Goal: Task Accomplishment & Management: Manage account settings

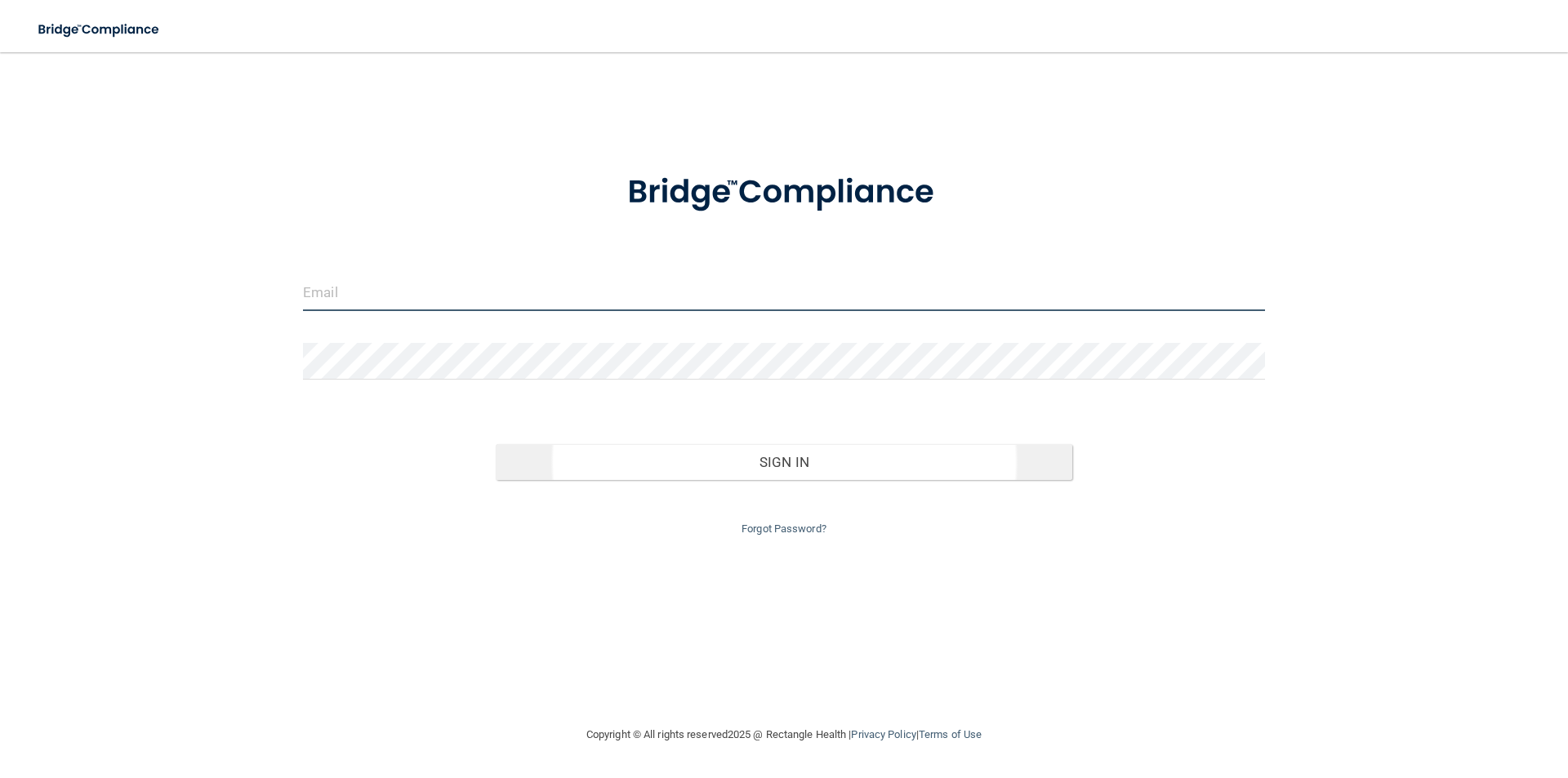
type input "[EMAIL_ADDRESS][DOMAIN_NAME]"
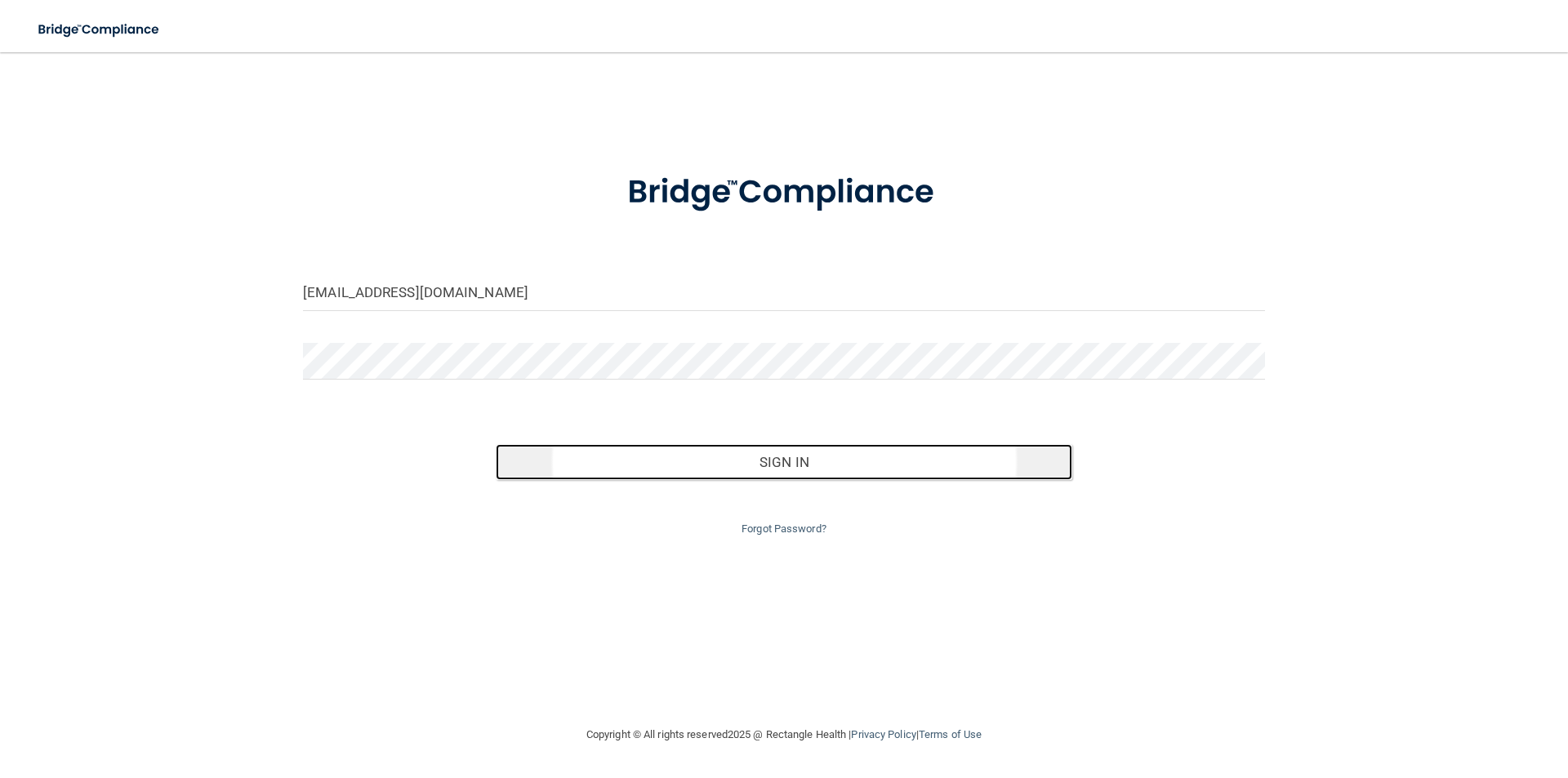
click at [791, 467] on button "Sign In" at bounding box center [784, 462] width 578 height 36
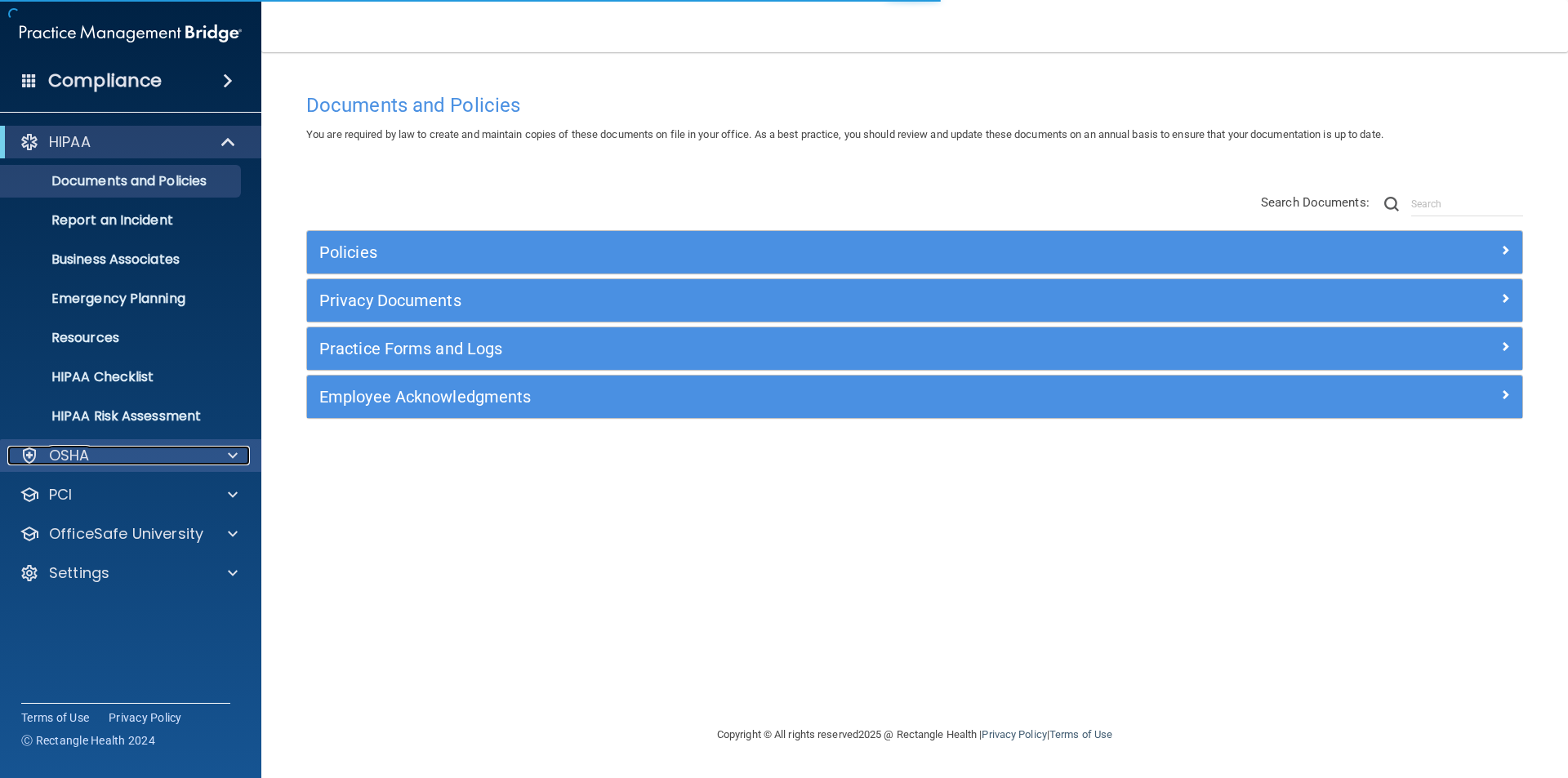
click at [84, 453] on p "OSHA" at bounding box center [69, 455] width 41 height 20
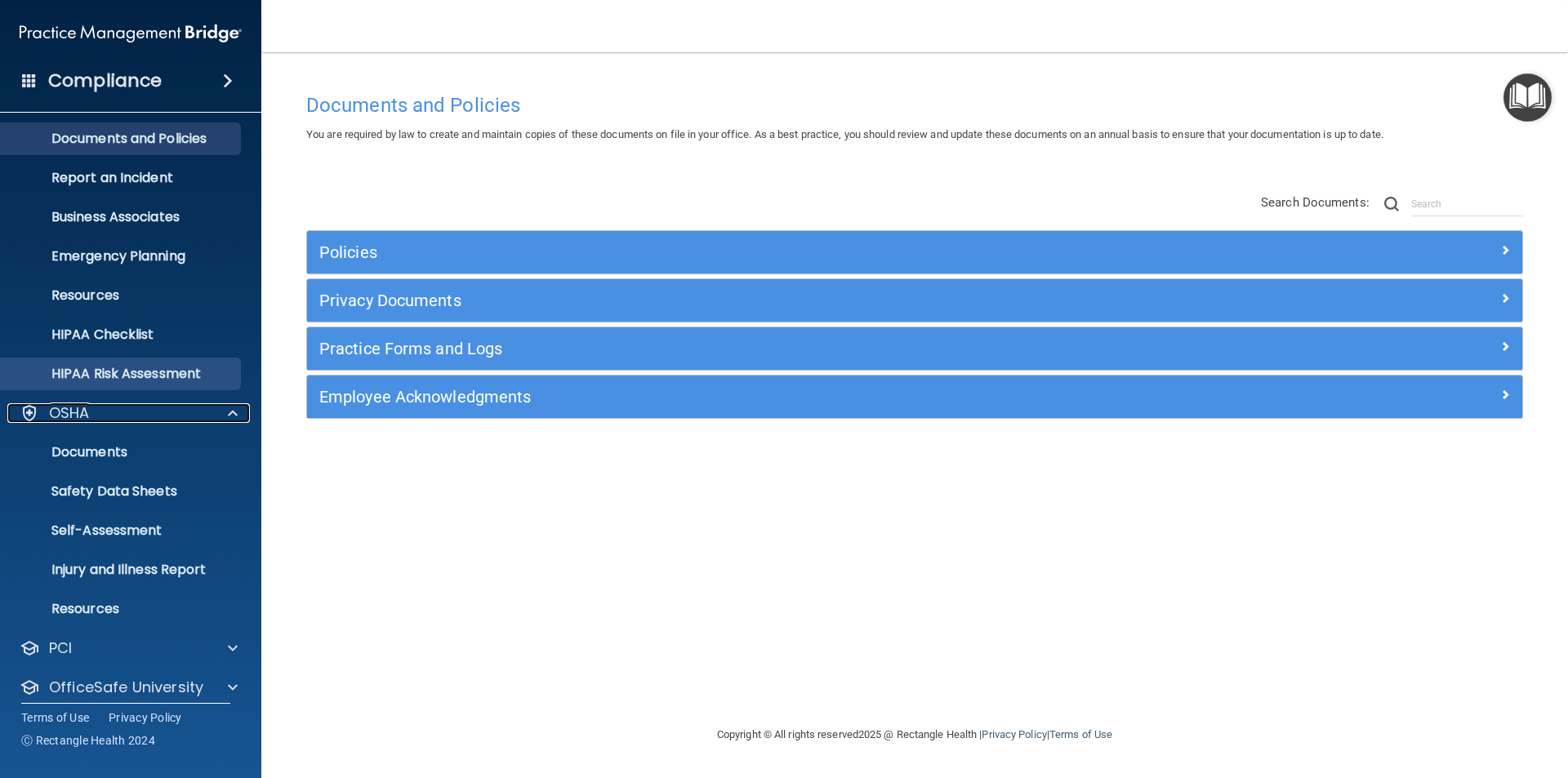
scroll to position [14, 0]
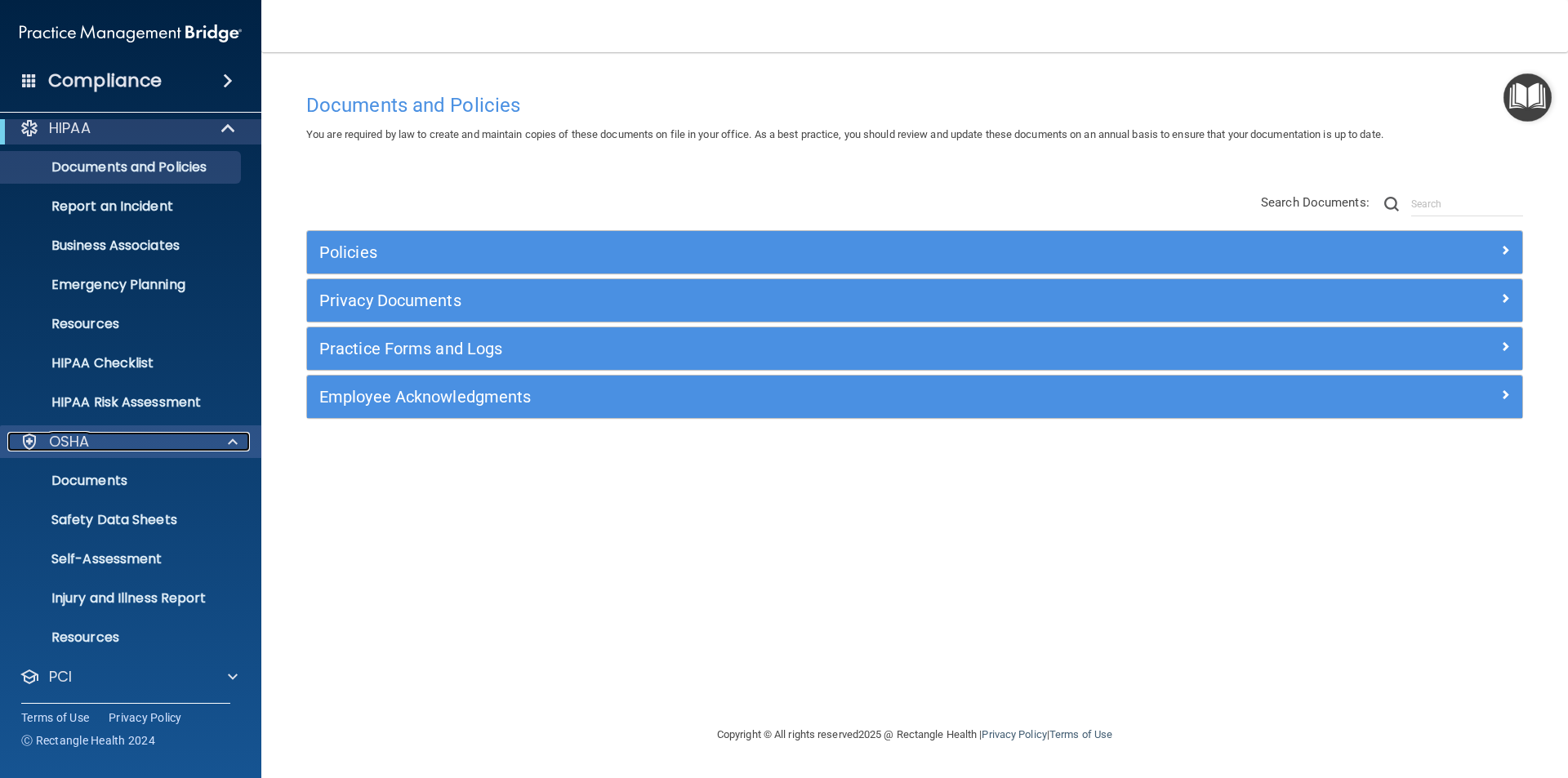
click at [229, 442] on span at bounding box center [232, 442] width 9 height 20
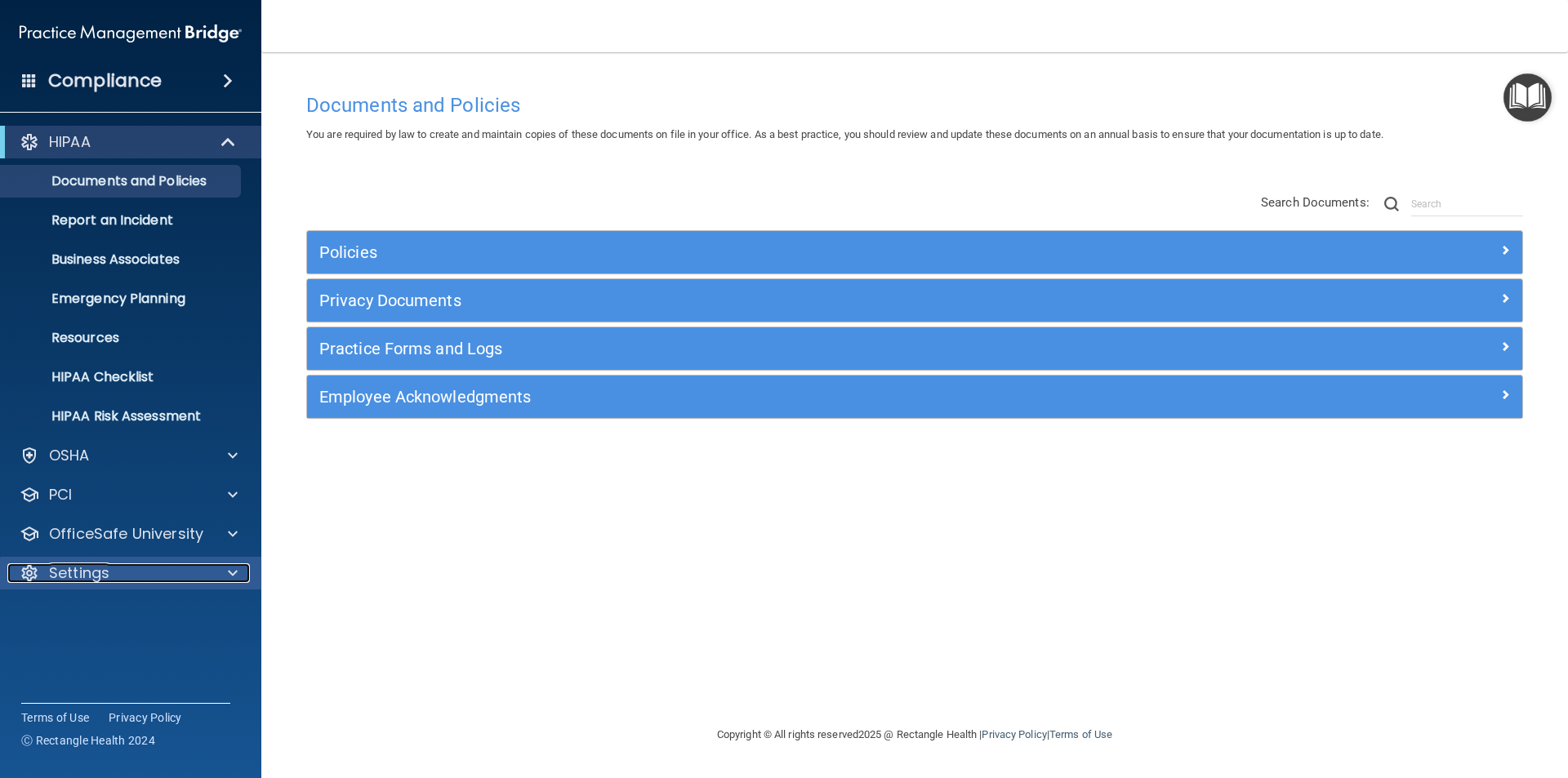
click at [97, 573] on p "Settings" at bounding box center [79, 573] width 61 height 20
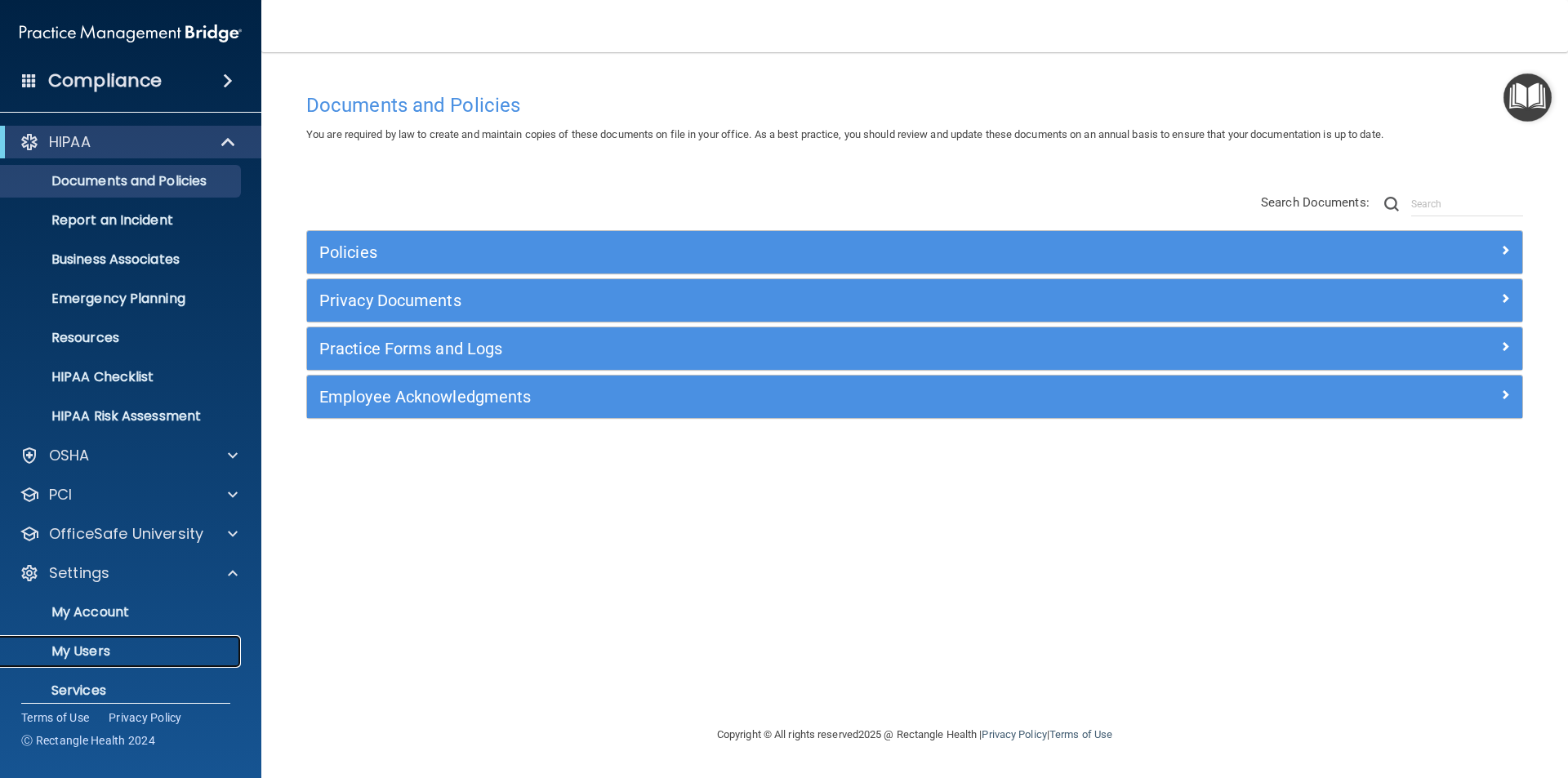
click at [96, 653] on p "My Users" at bounding box center [121, 651] width 223 height 16
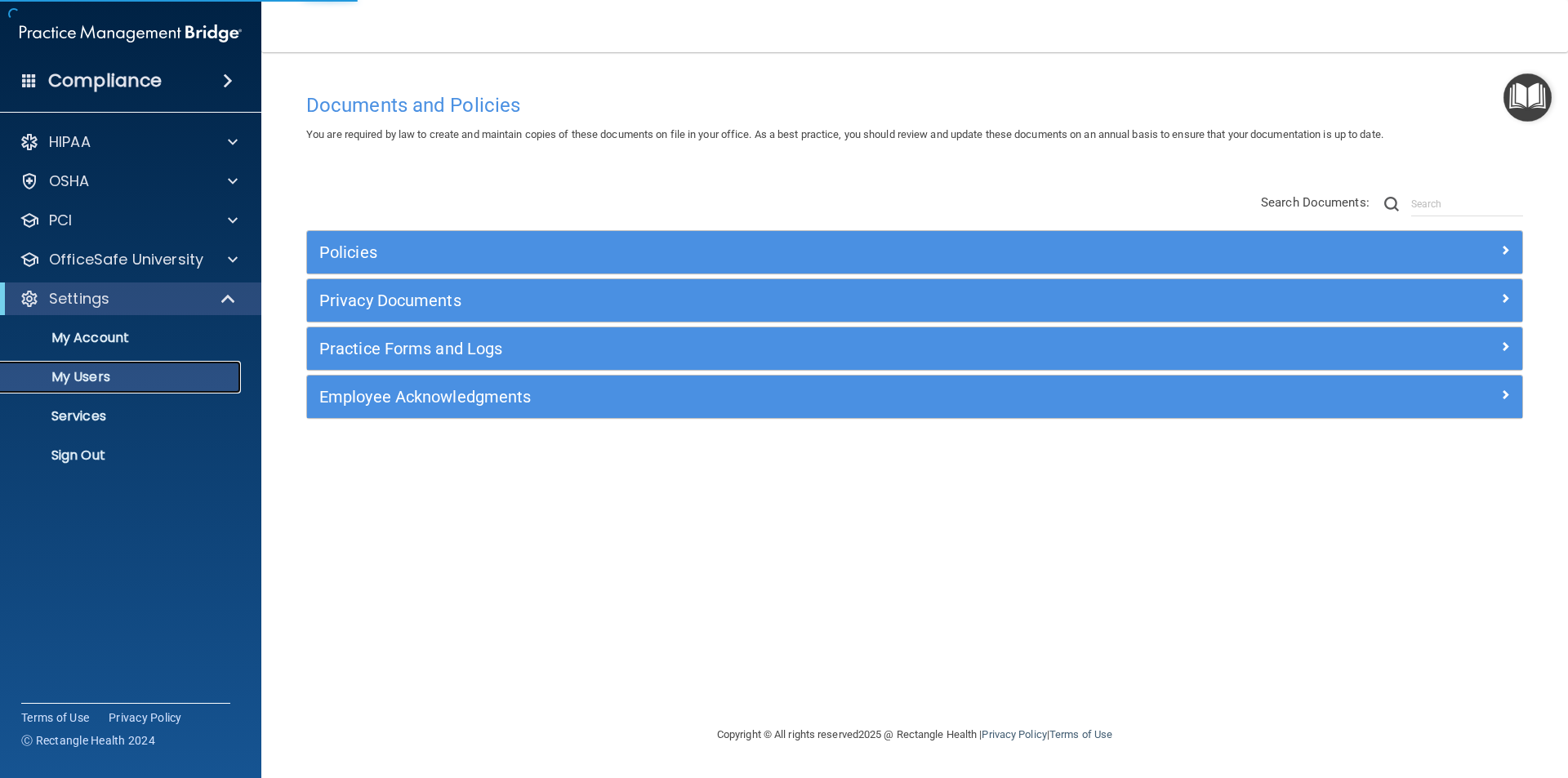
select select "20"
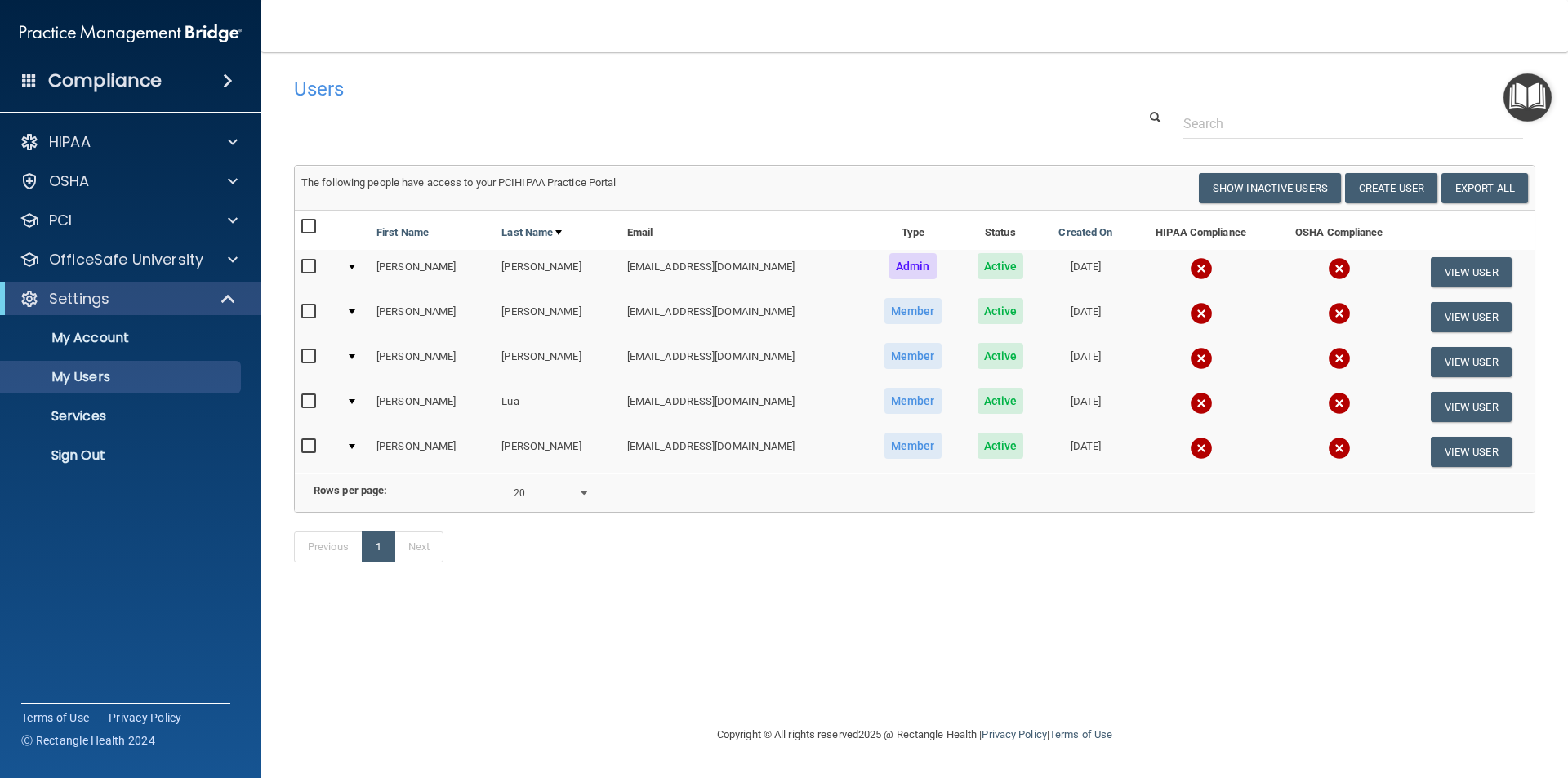
click at [355, 354] on div at bounding box center [352, 357] width 7 height 5
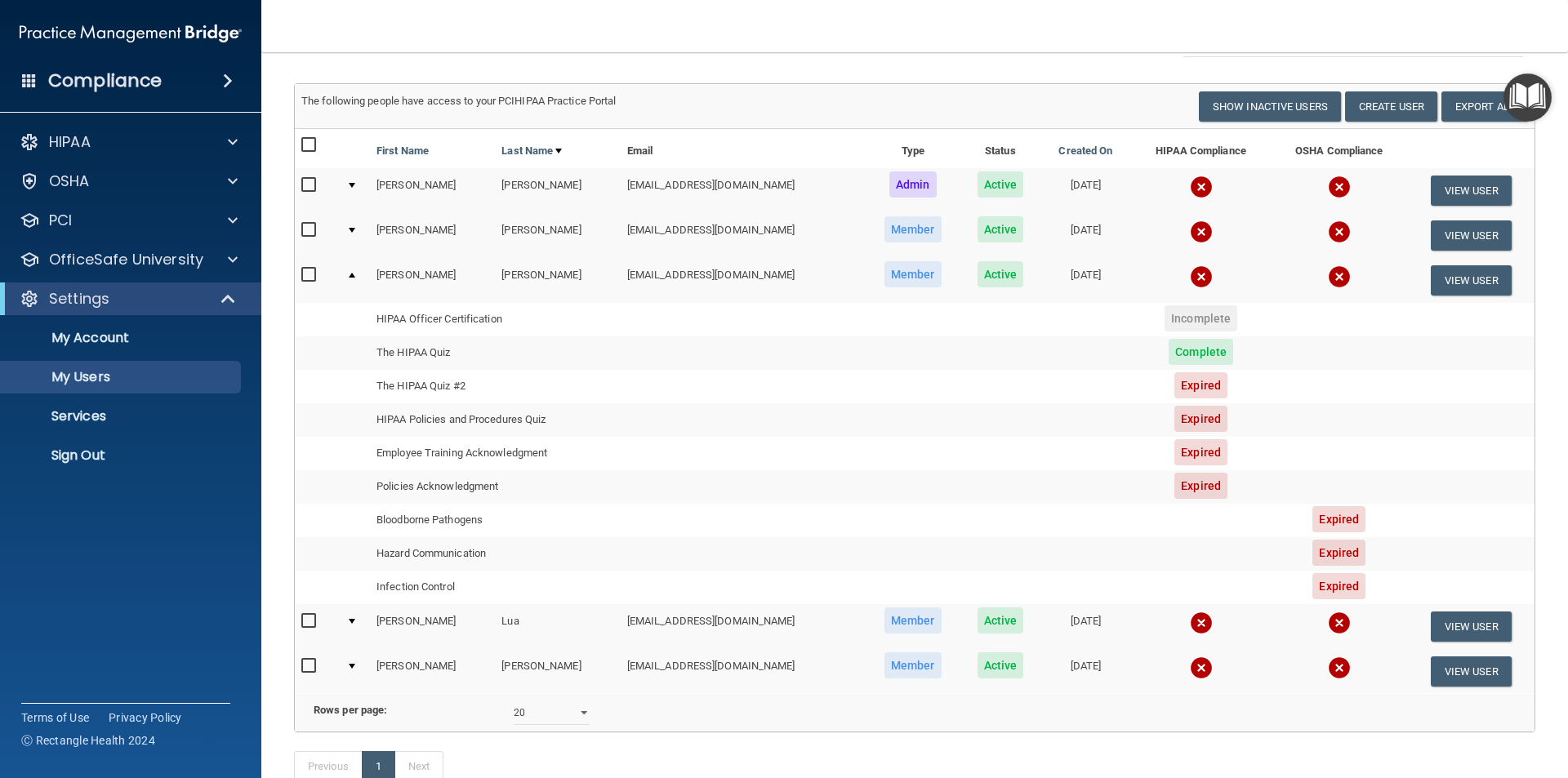
scroll to position [163, 0]
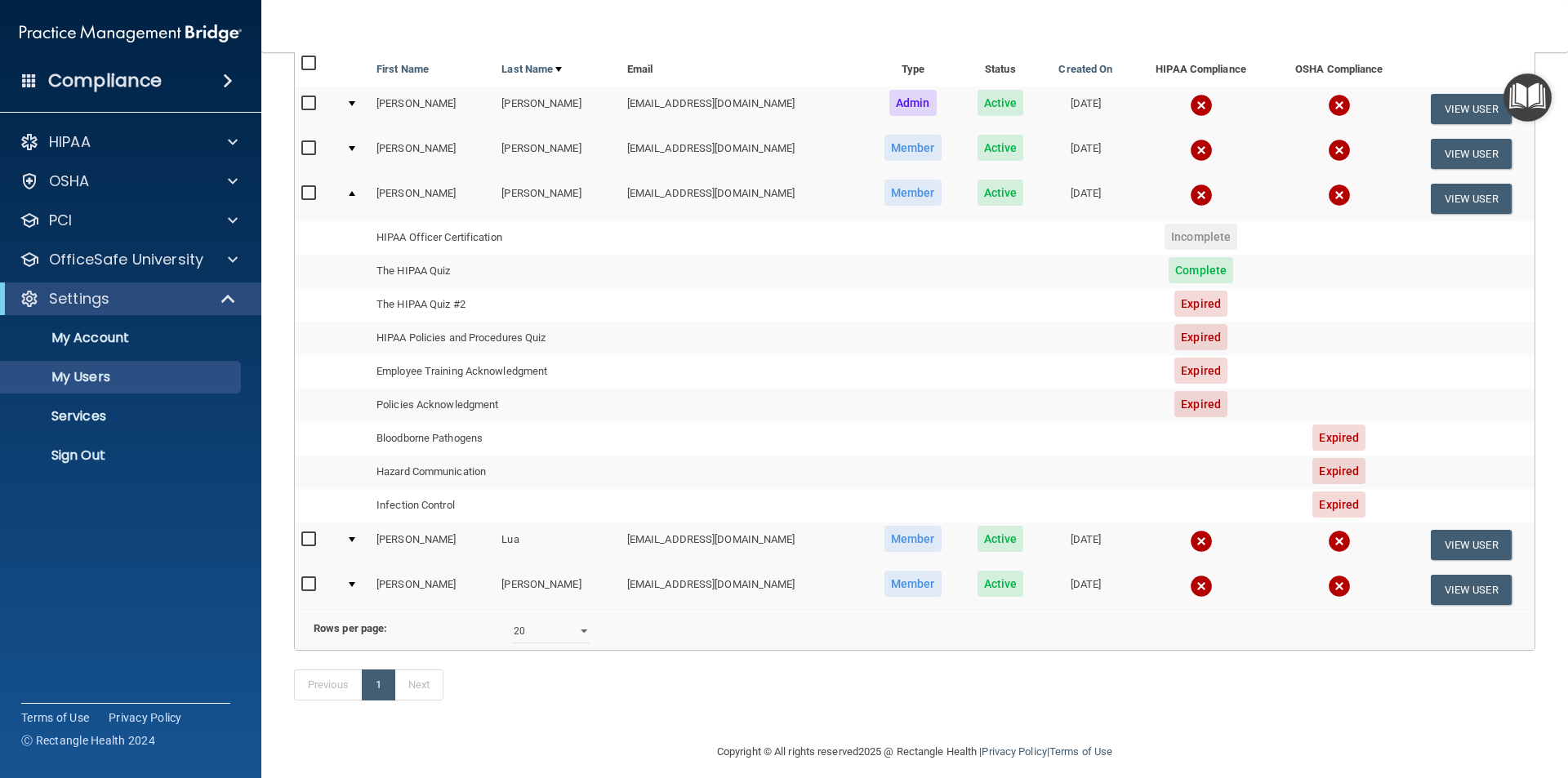
click at [353, 102] on div at bounding box center [352, 104] width 7 height 5
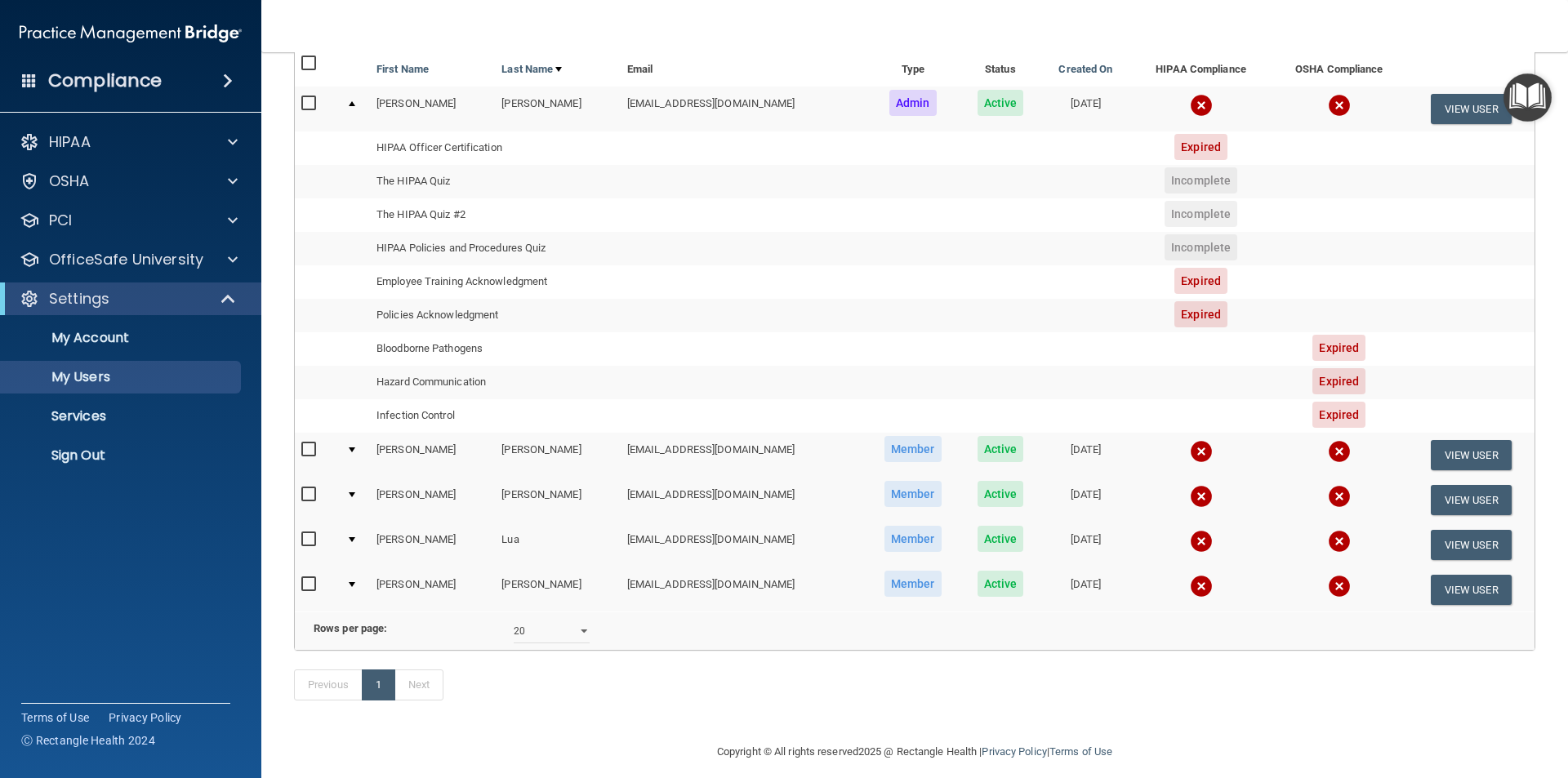
click at [403, 150] on td "HIPAA Officer Certification" at bounding box center [495, 148] width 250 height 33
click at [1470, 109] on button "View User" at bounding box center [1471, 108] width 81 height 30
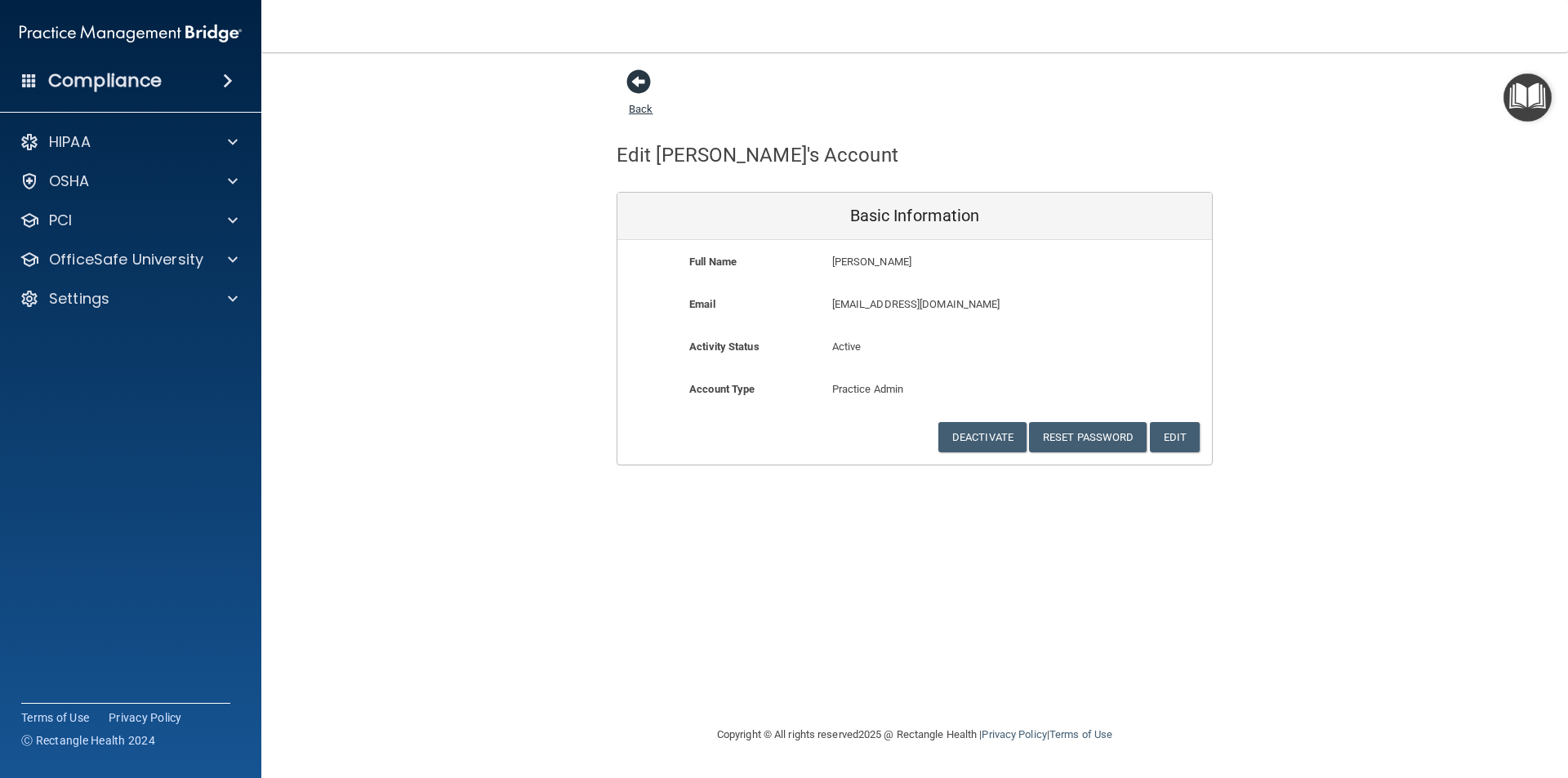
click at [635, 84] on span at bounding box center [638, 81] width 25 height 25
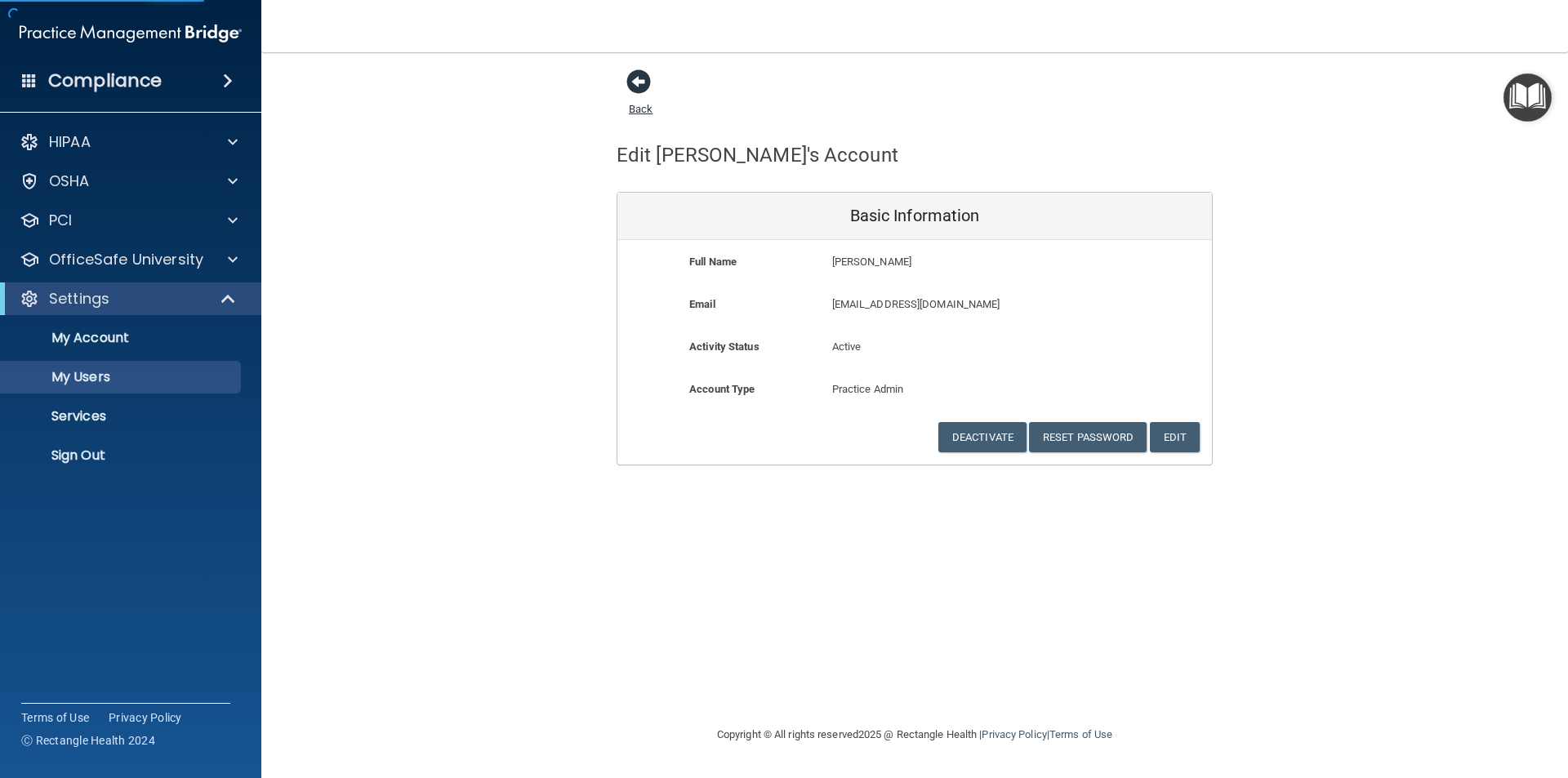
select select "20"
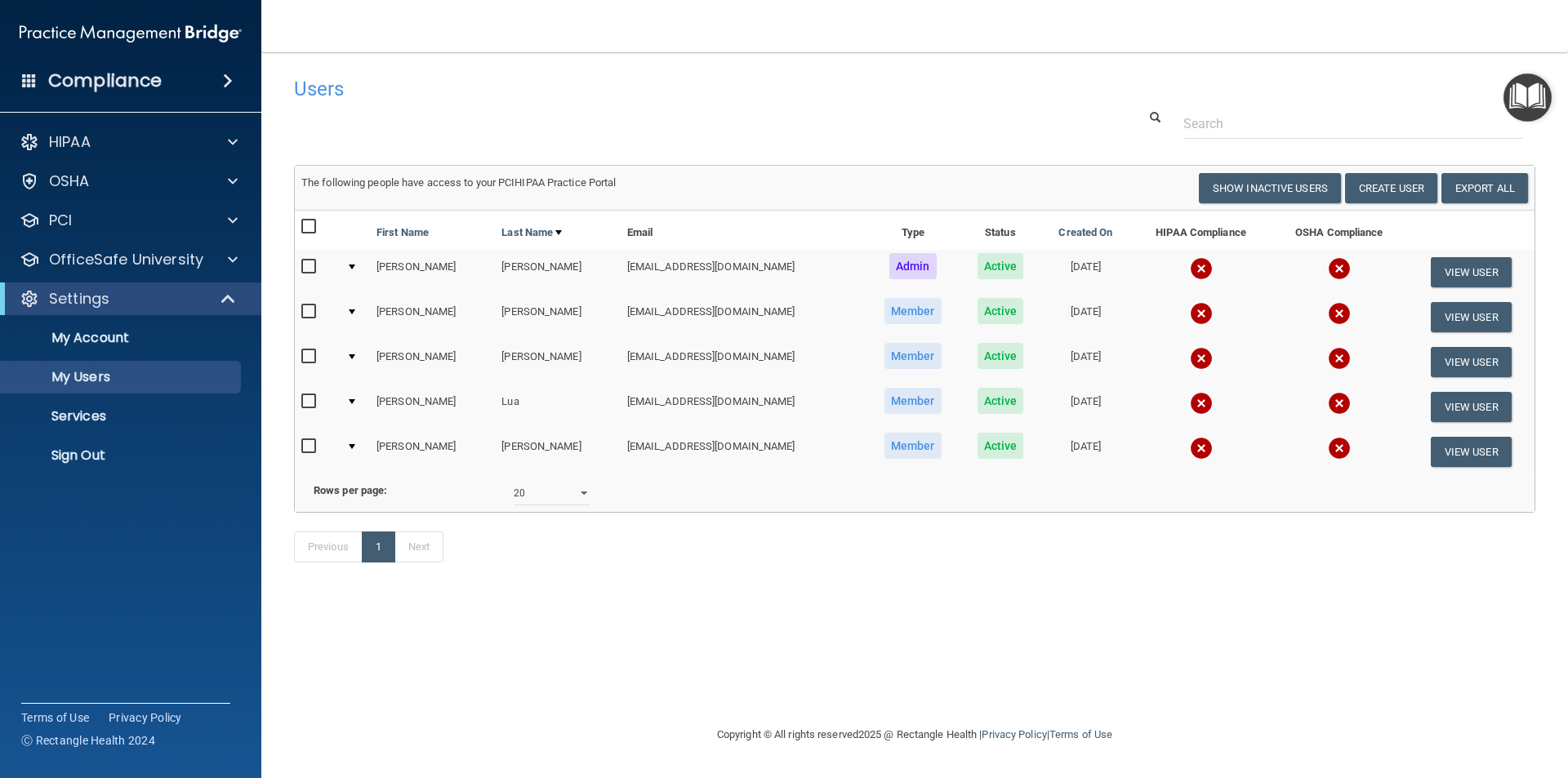
click at [306, 272] on input "checkbox" at bounding box center [311, 266] width 19 height 13
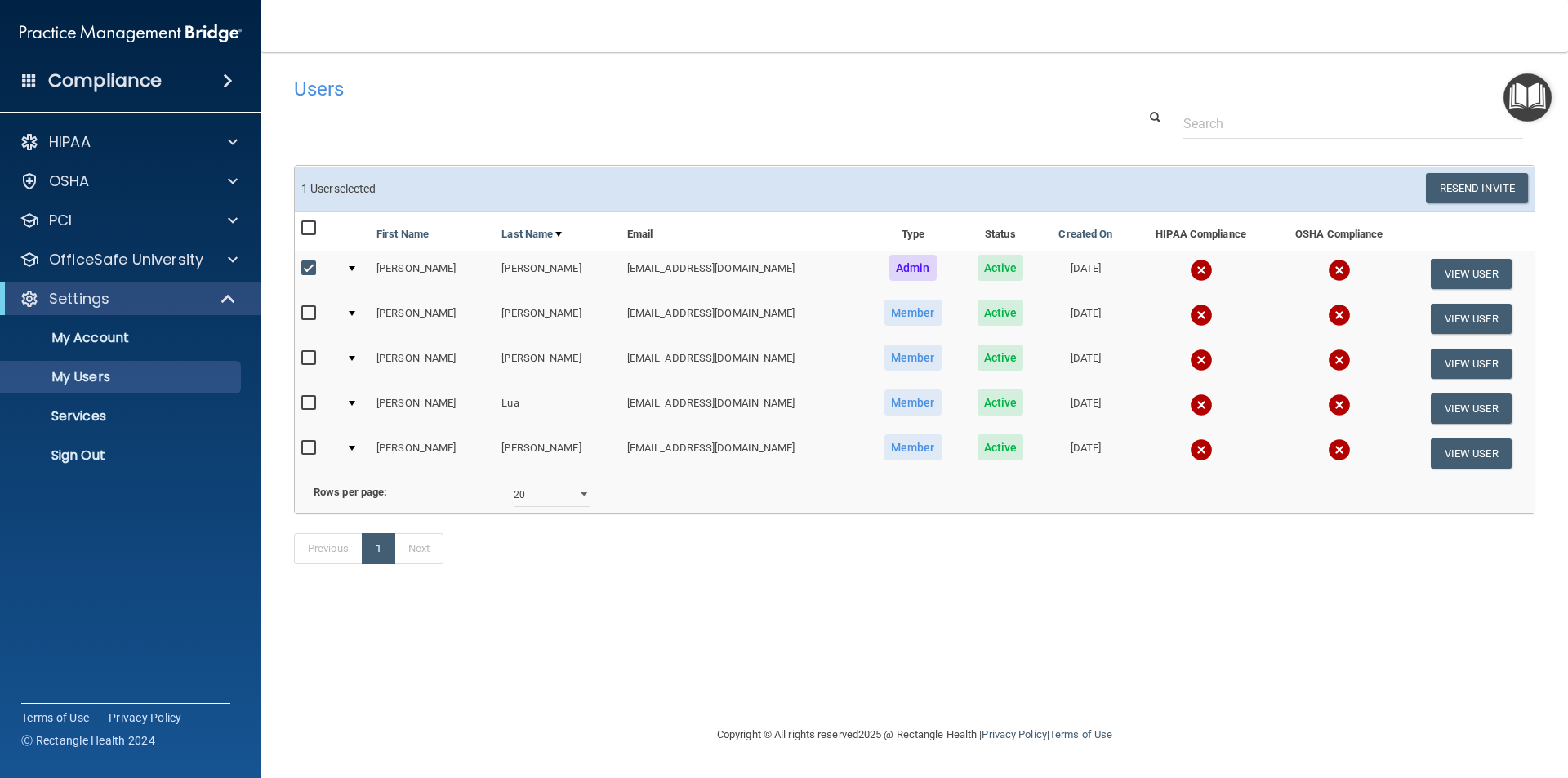
click at [306, 271] on input "checkbox" at bounding box center [311, 268] width 19 height 13
checkbox input "false"
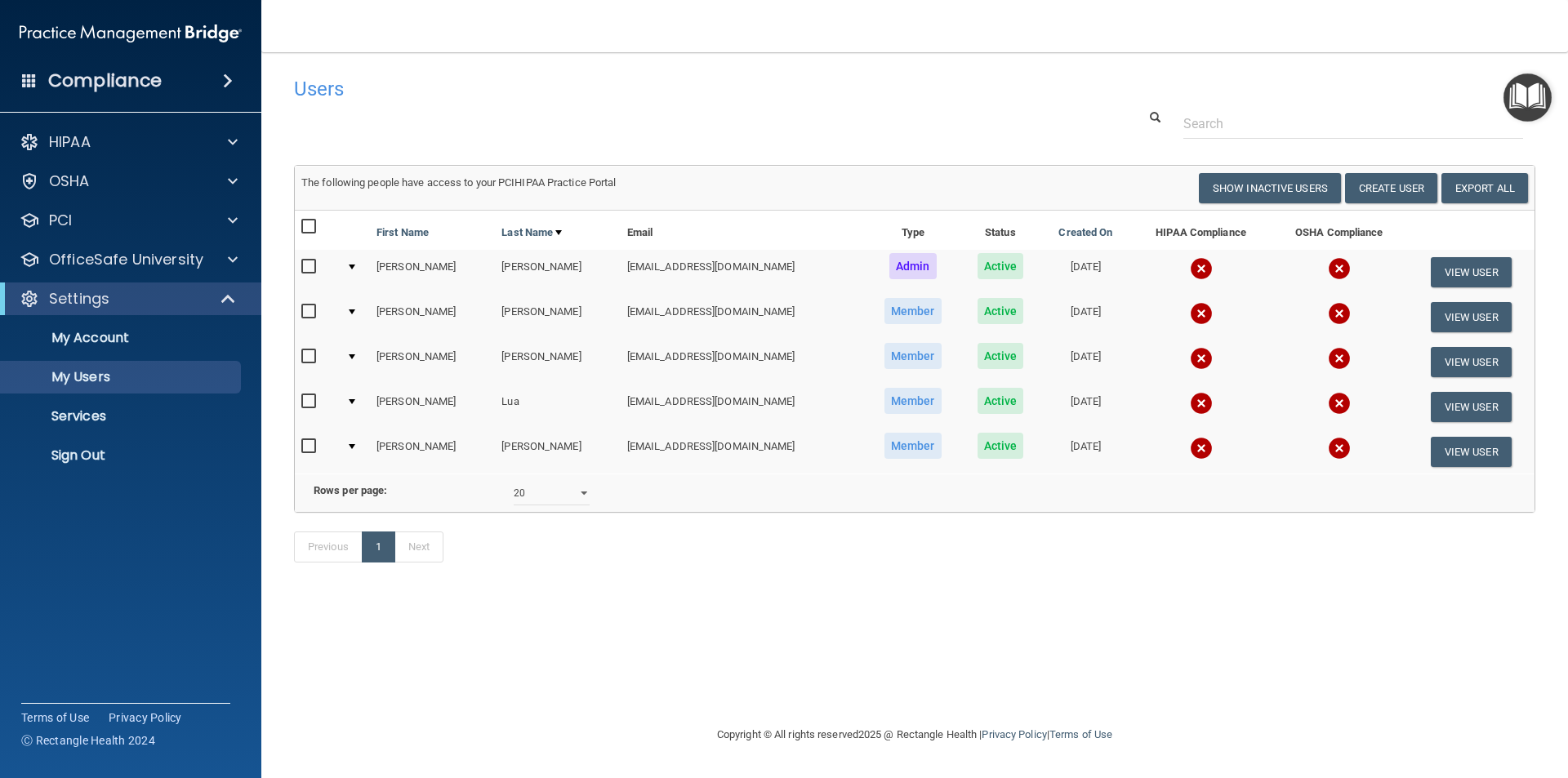
click at [362, 452] on td at bounding box center [355, 452] width 30 height 44
click at [355, 447] on div at bounding box center [352, 447] width 7 height 5
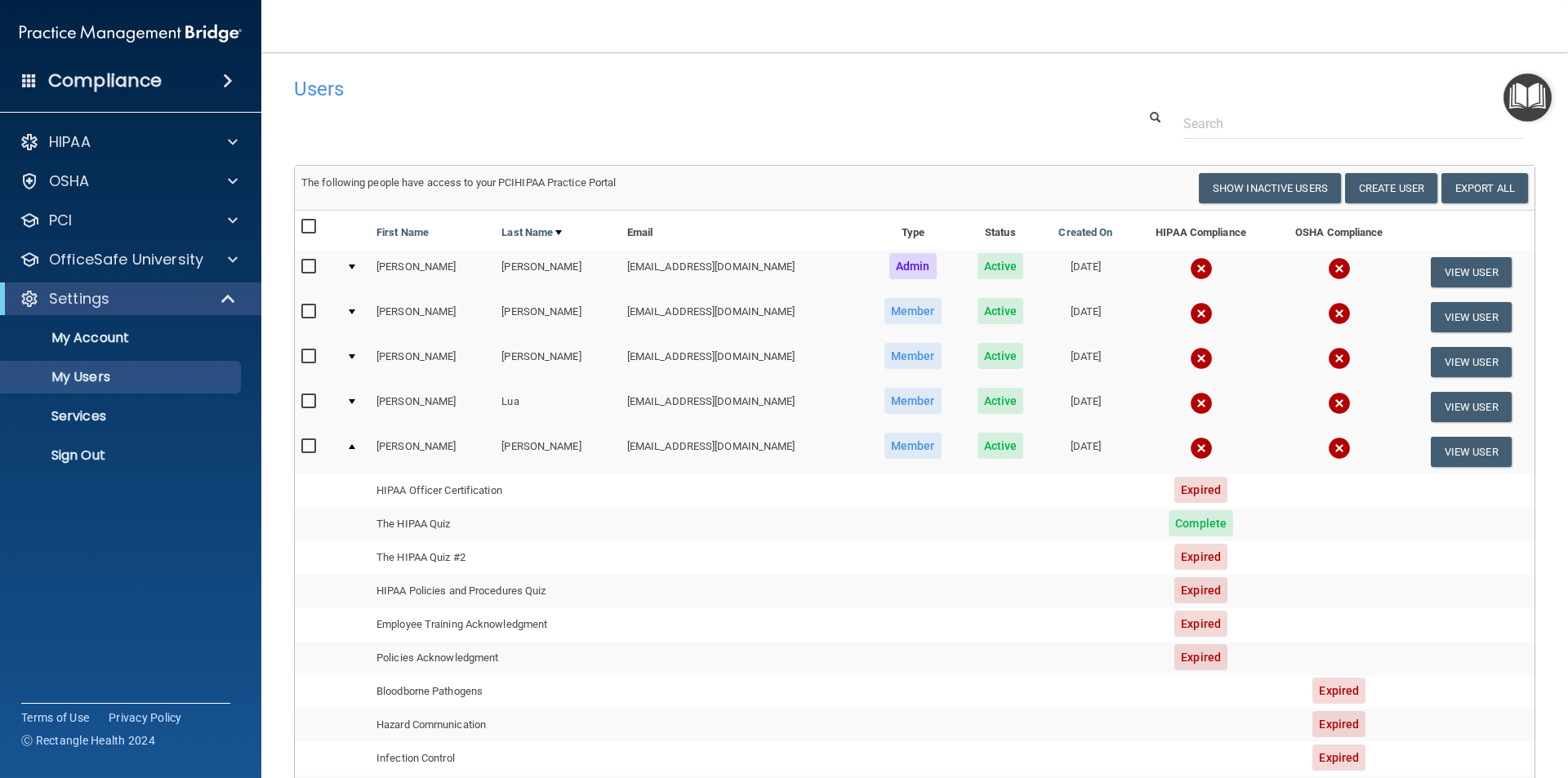
click at [349, 398] on td at bounding box center [355, 407] width 30 height 45
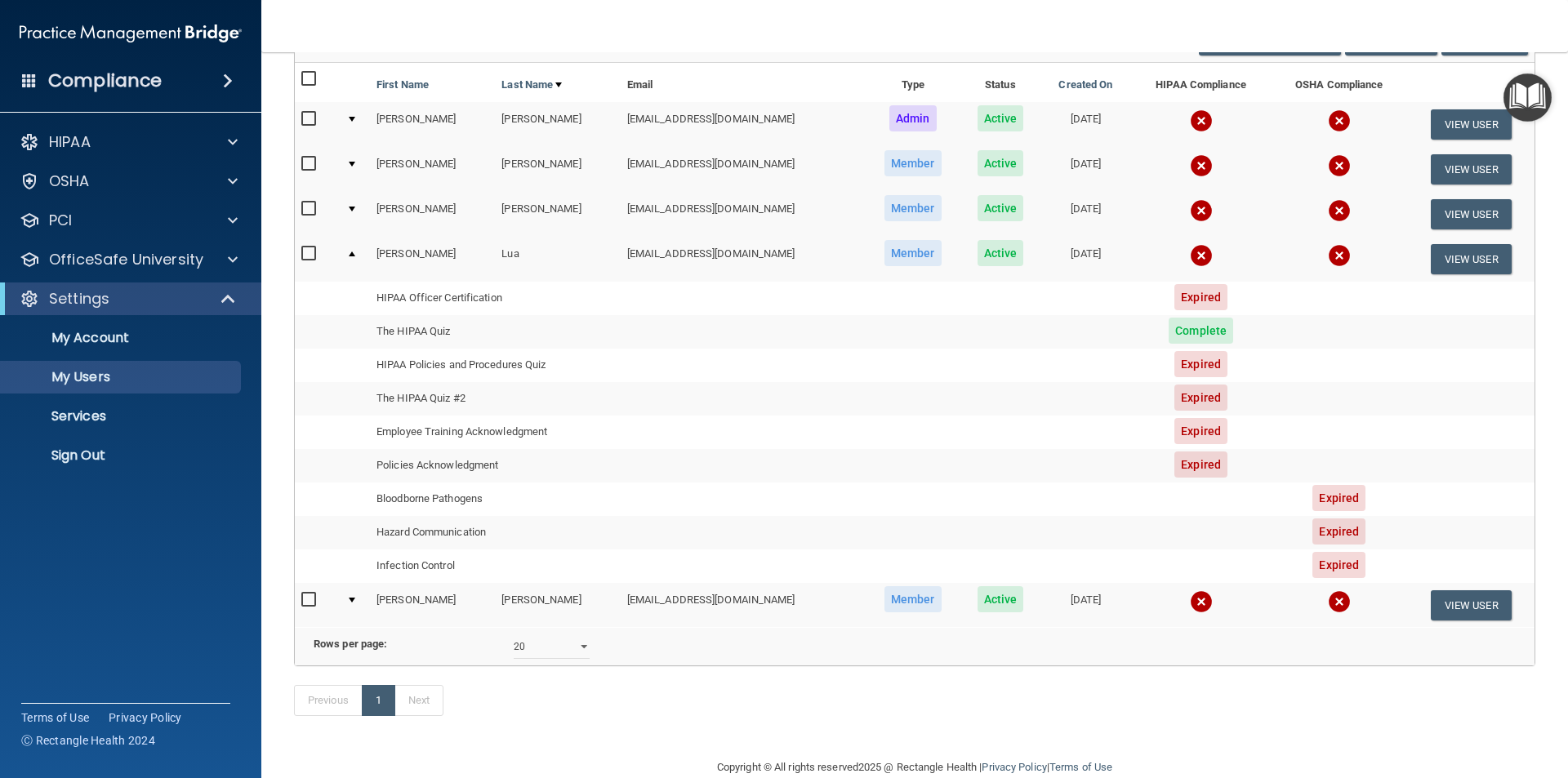
scroll to position [120, 0]
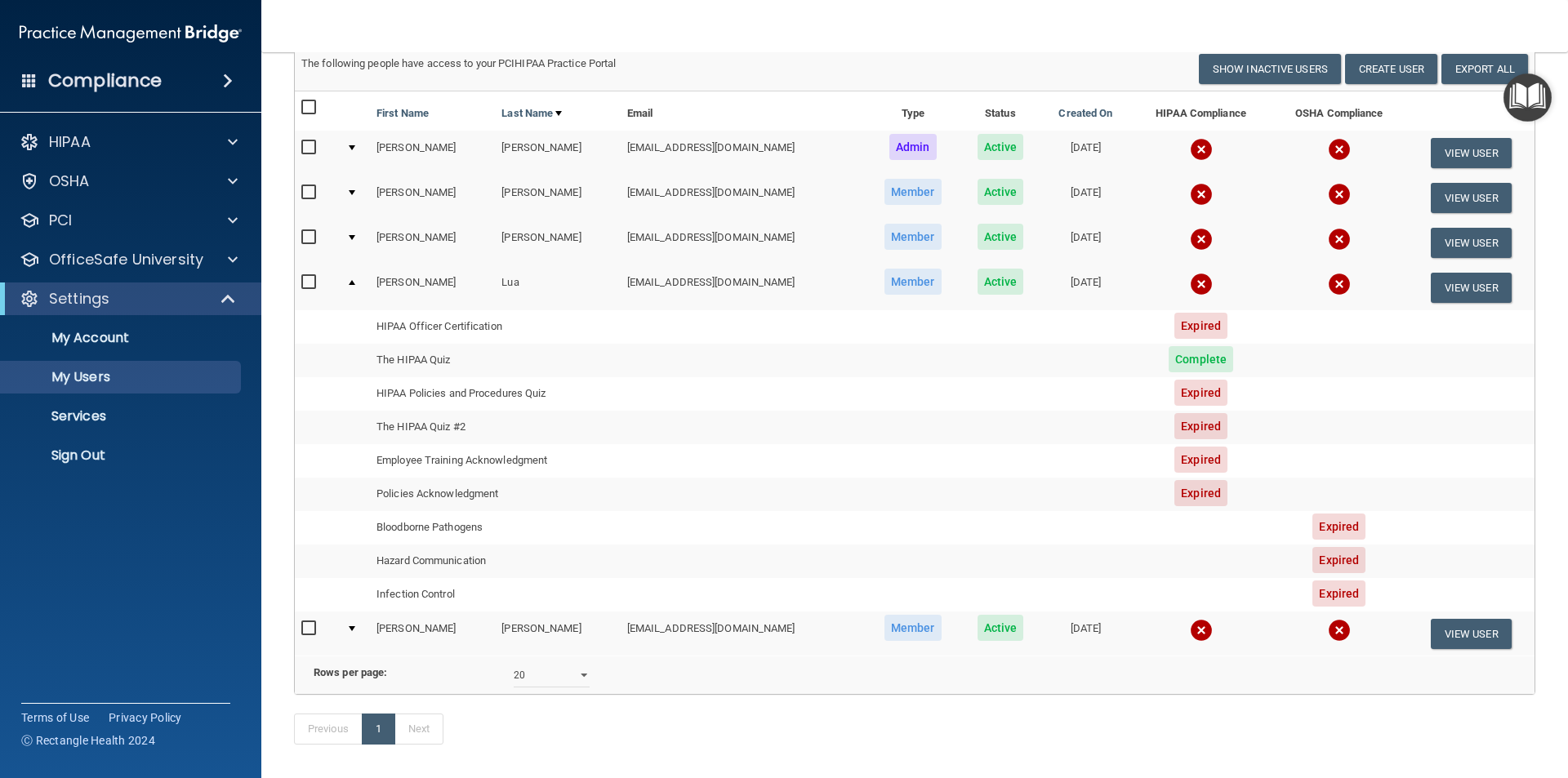
click at [350, 279] on td at bounding box center [355, 288] width 30 height 44
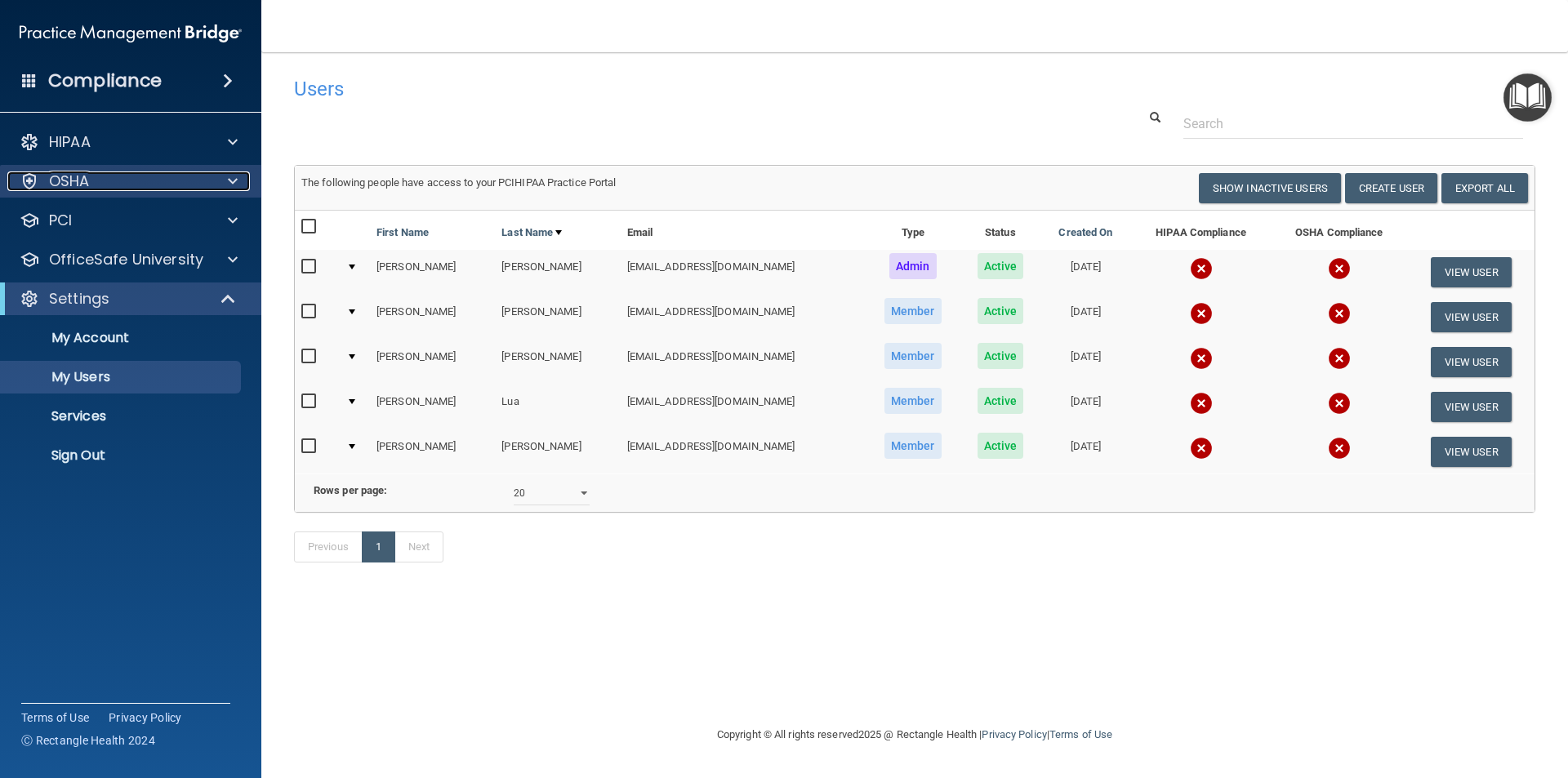
click at [66, 185] on p "OSHA" at bounding box center [69, 181] width 41 height 20
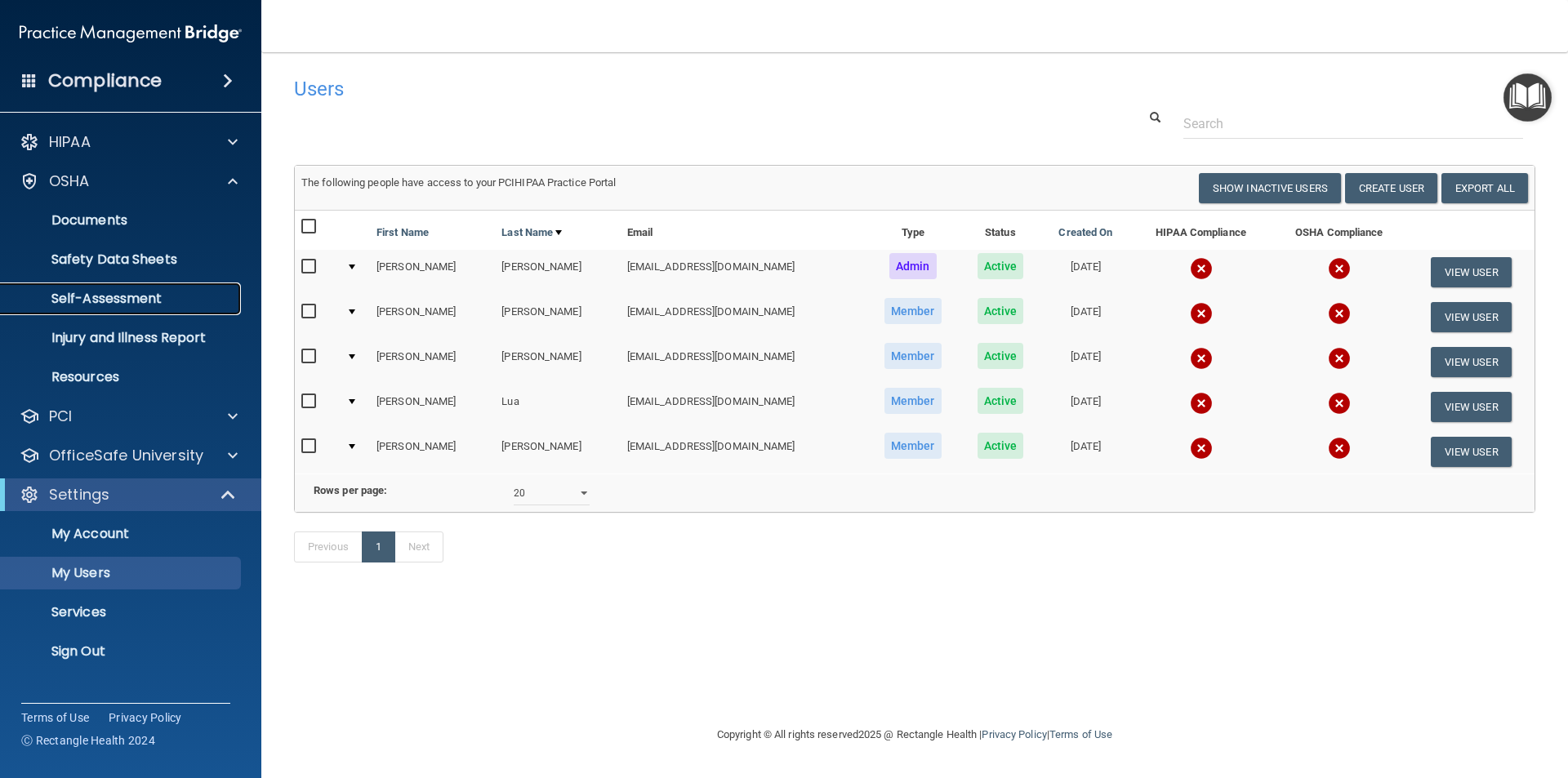
click at [109, 292] on p "Self-Assessment" at bounding box center [121, 298] width 223 height 16
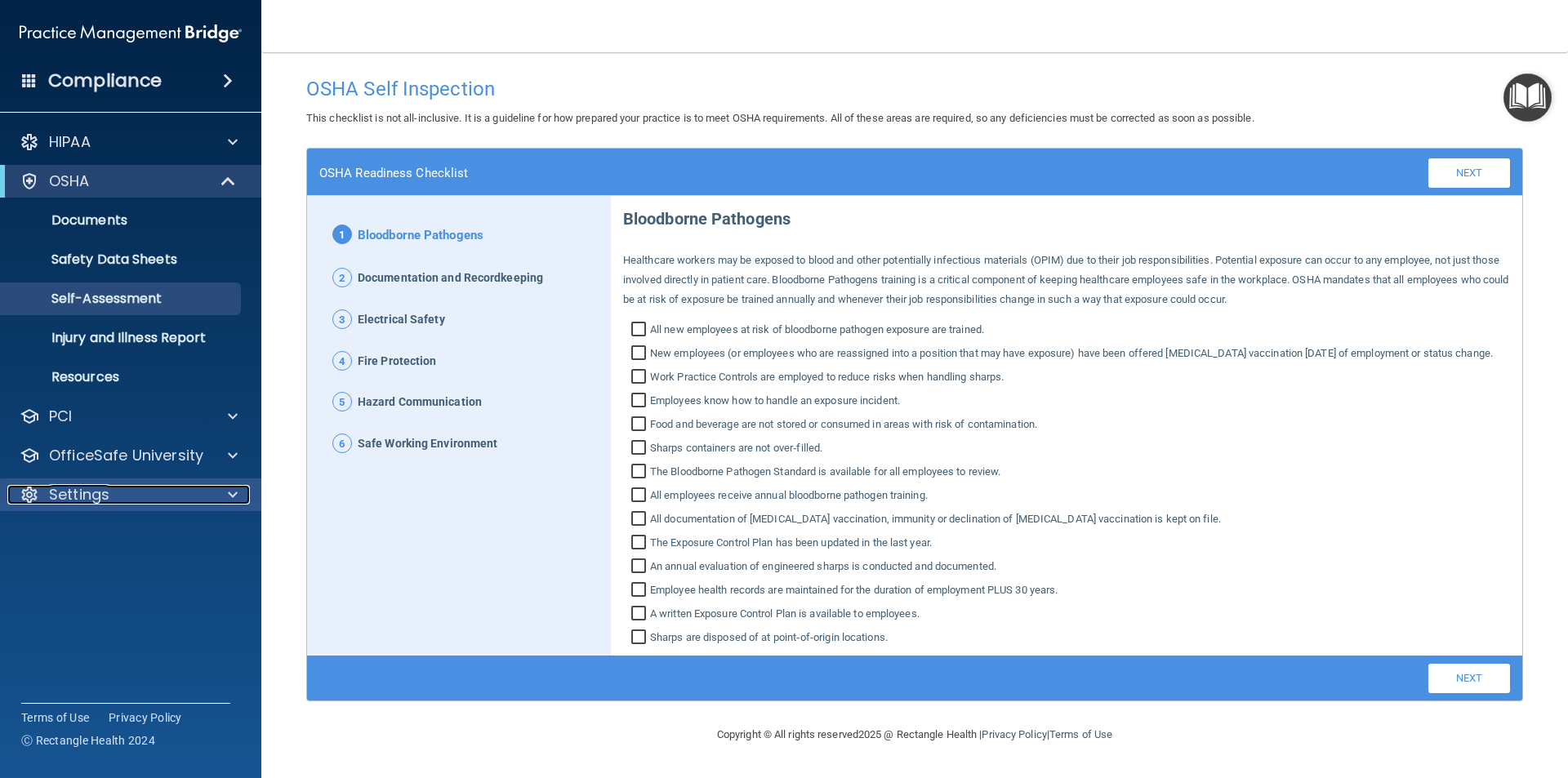
click at [85, 490] on p "Settings" at bounding box center [79, 494] width 61 height 20
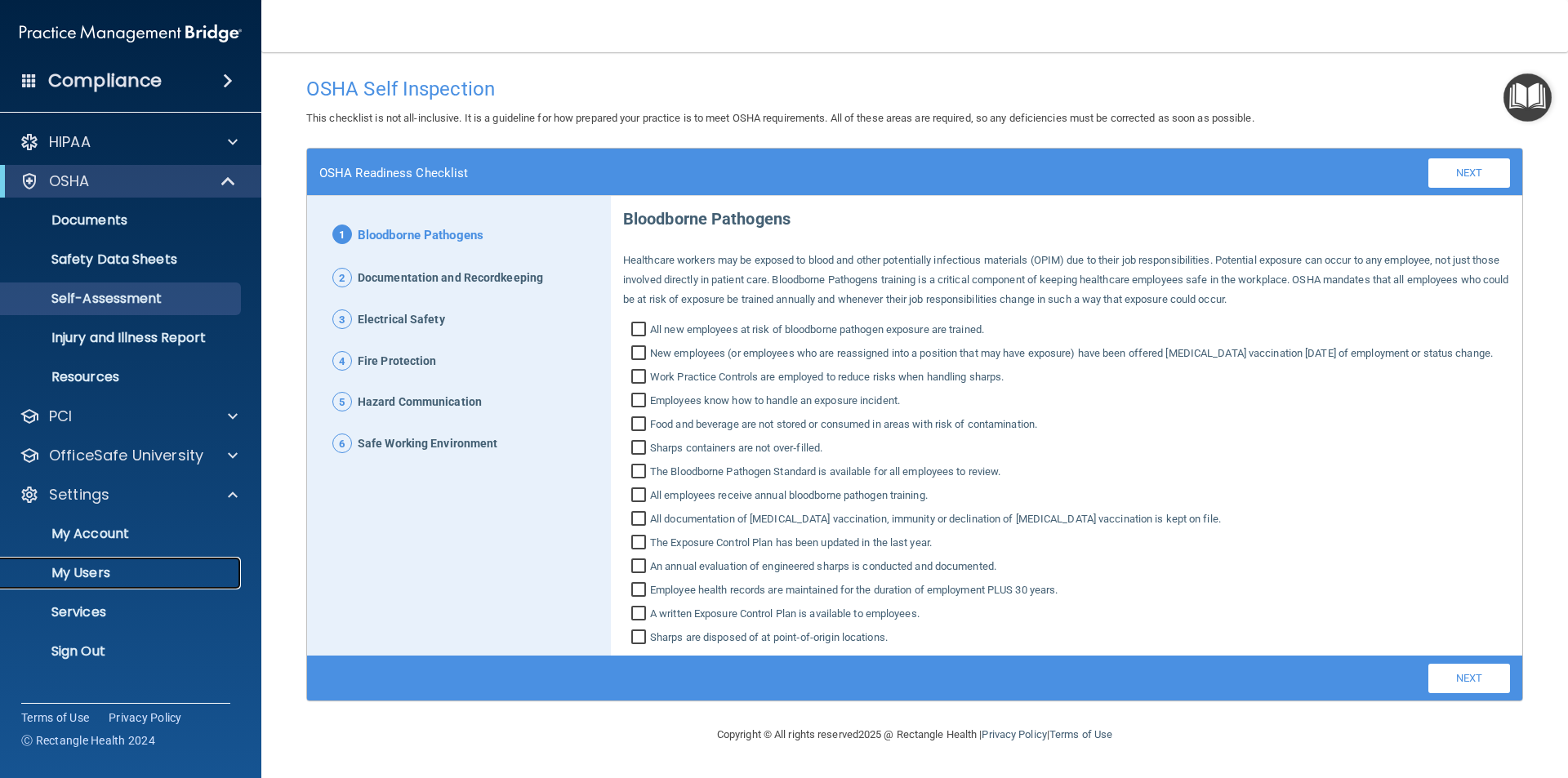
click at [100, 574] on p "My Users" at bounding box center [121, 573] width 223 height 16
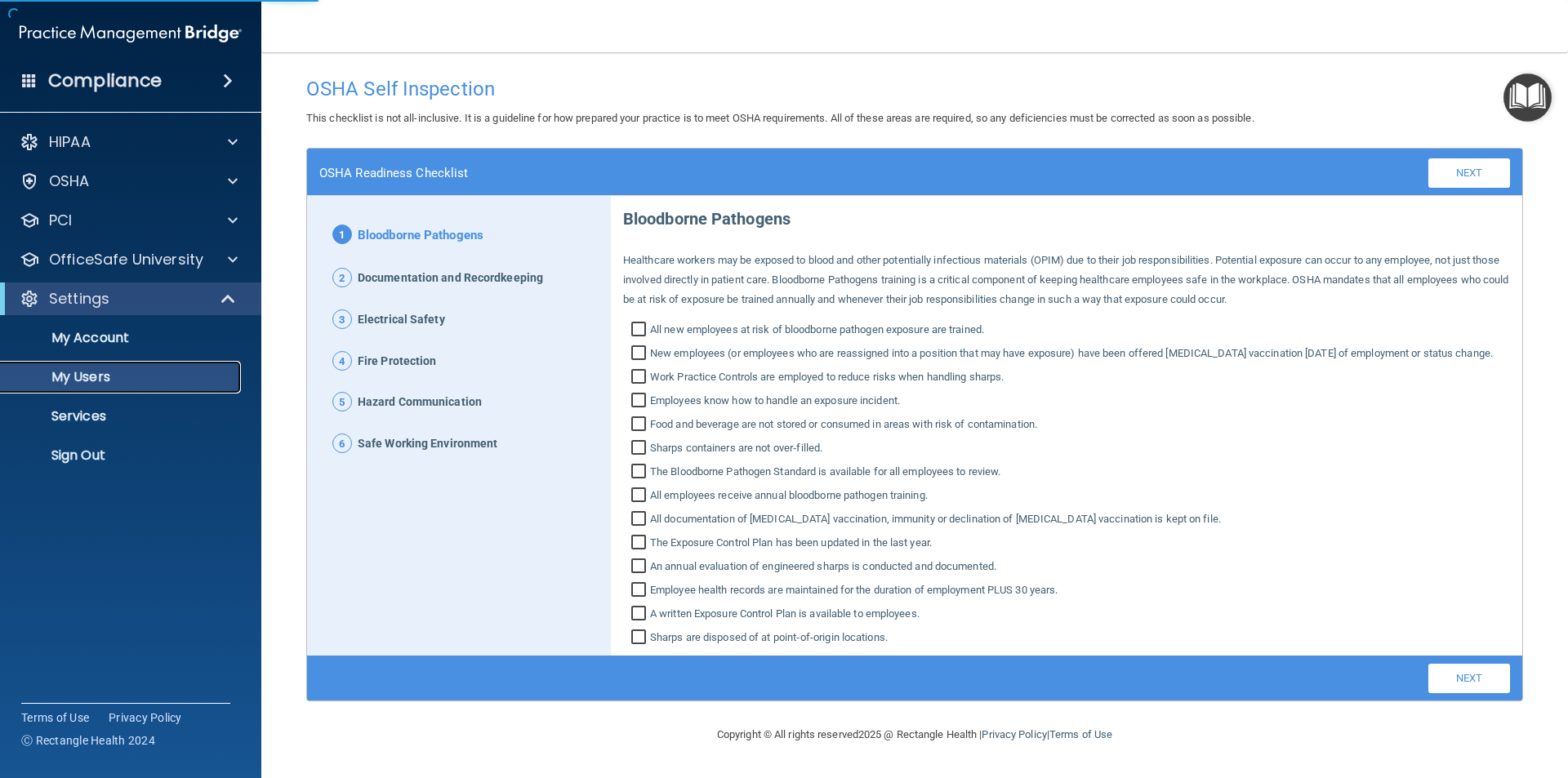
select select "20"
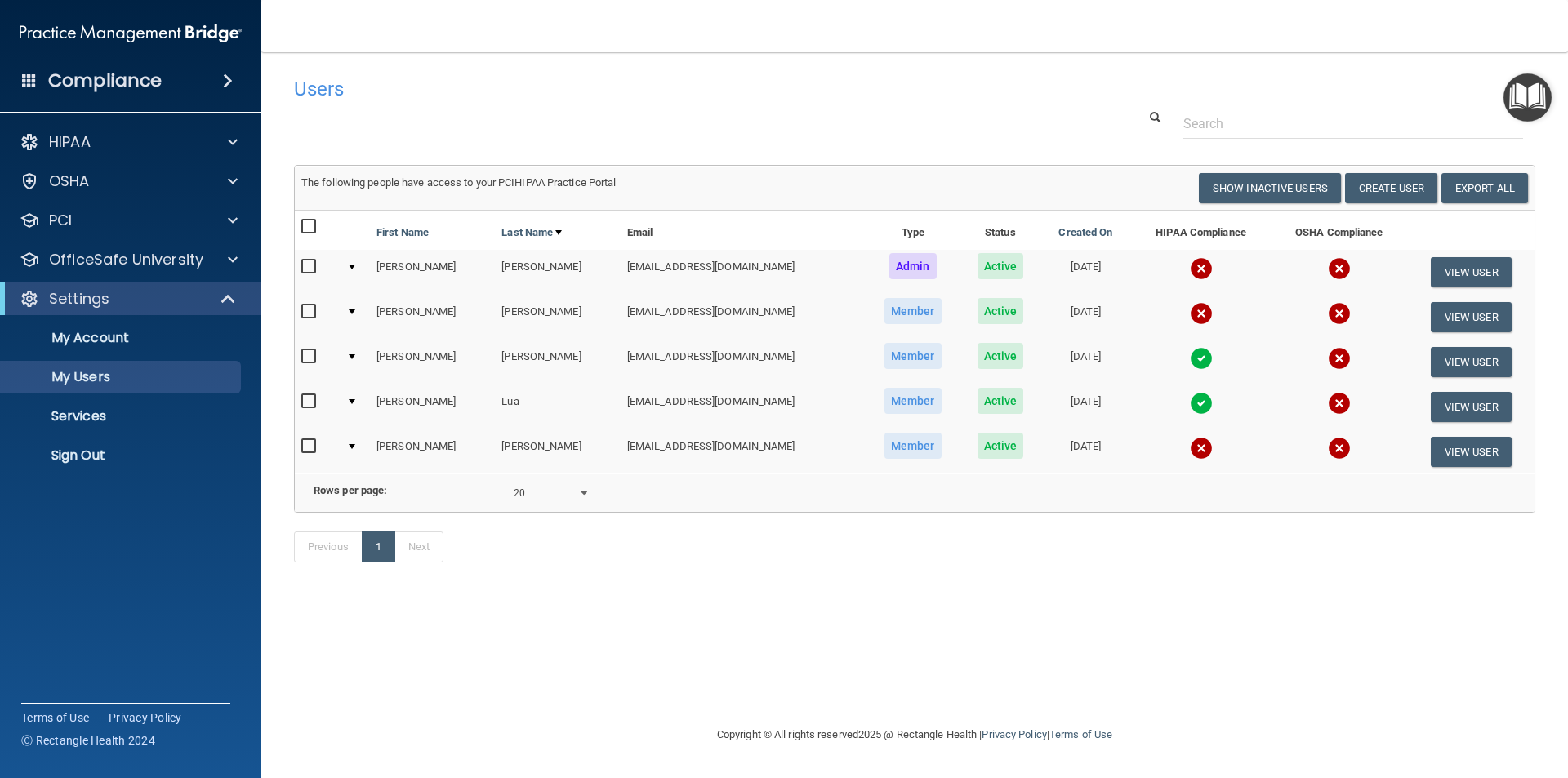
click at [355, 355] on div at bounding box center [352, 357] width 7 height 5
click at [353, 356] on div at bounding box center [352, 357] width 7 height 5
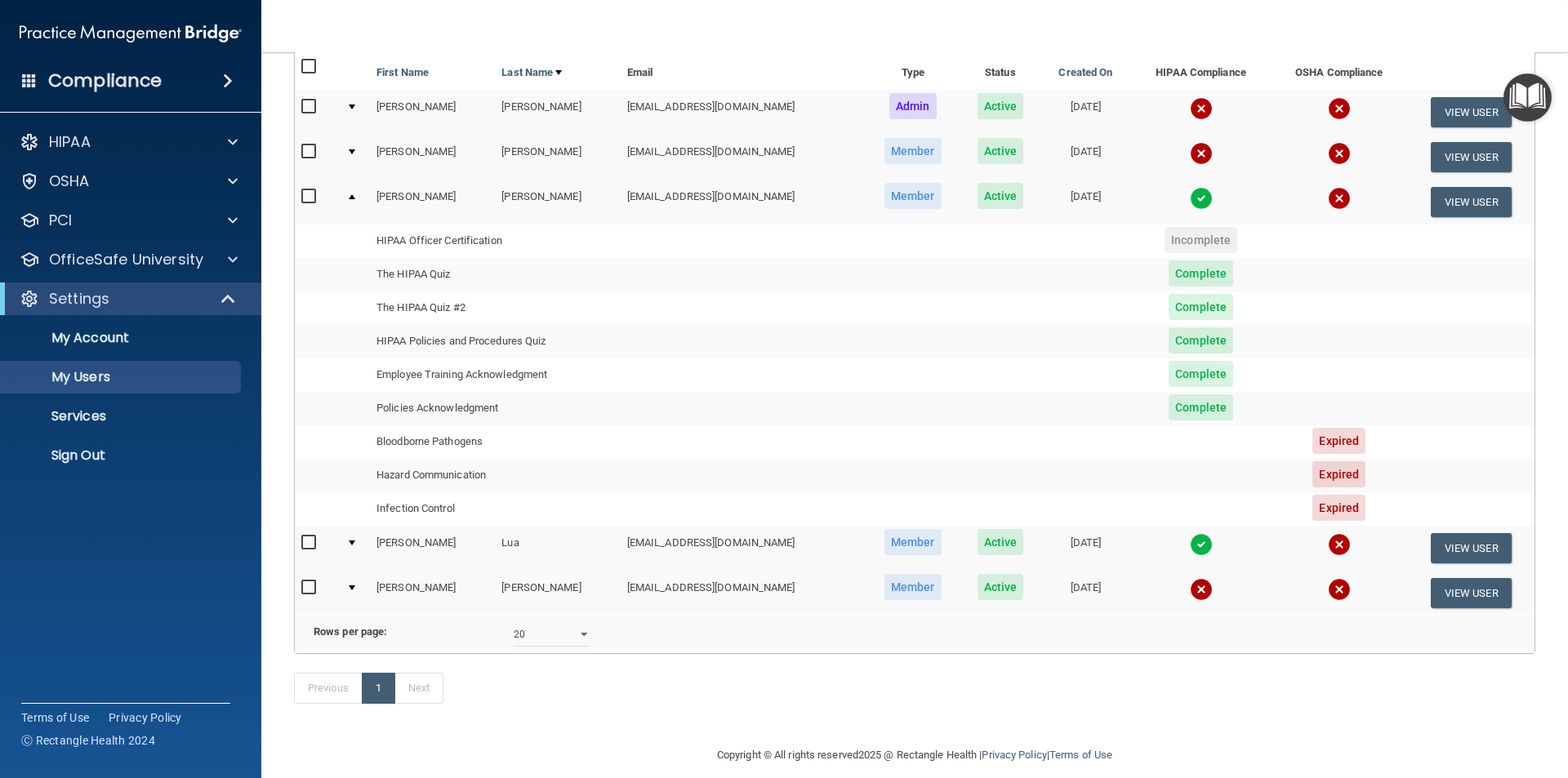
scroll to position [163, 0]
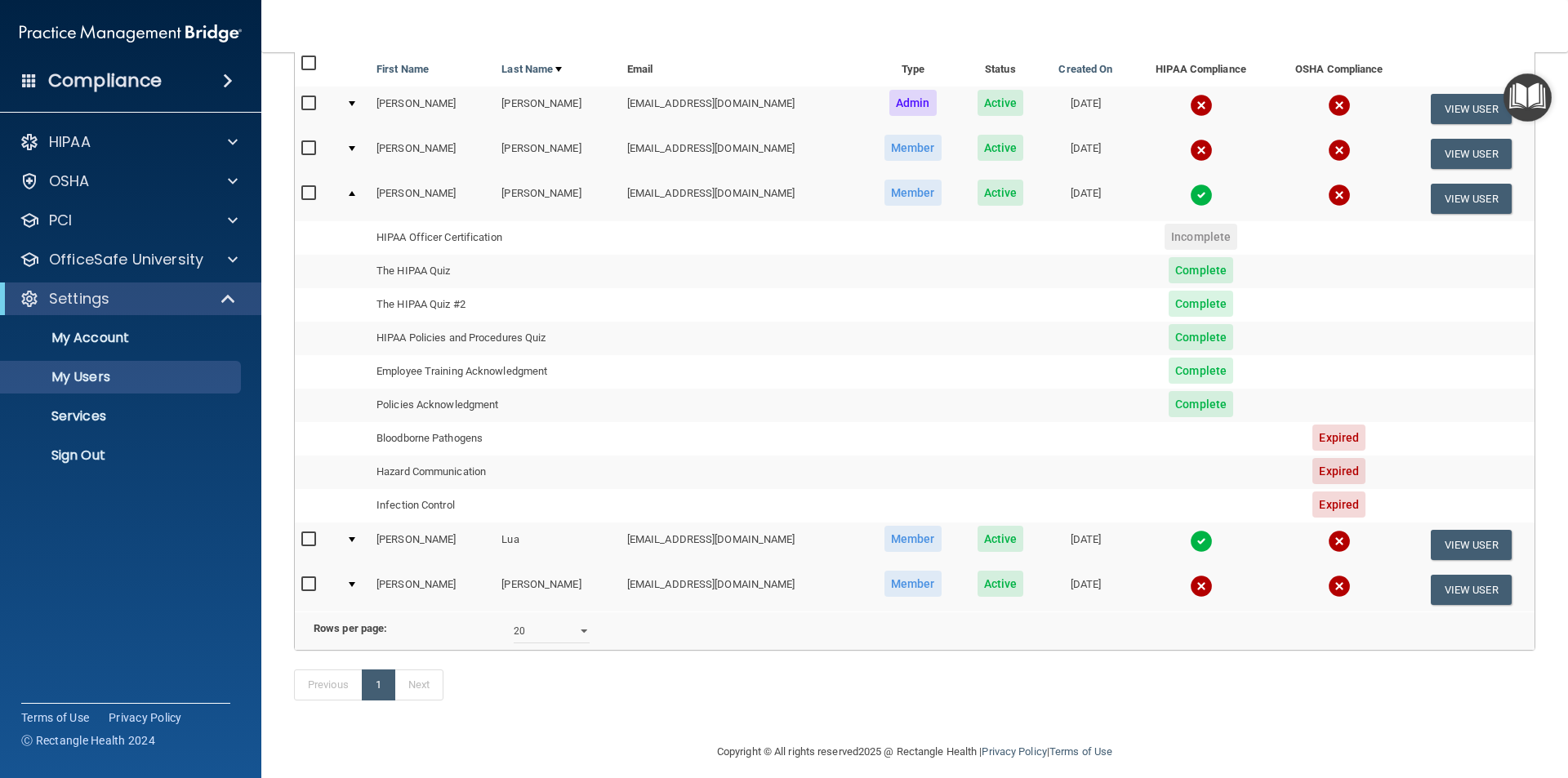
click at [354, 539] on div at bounding box center [352, 540] width 7 height 5
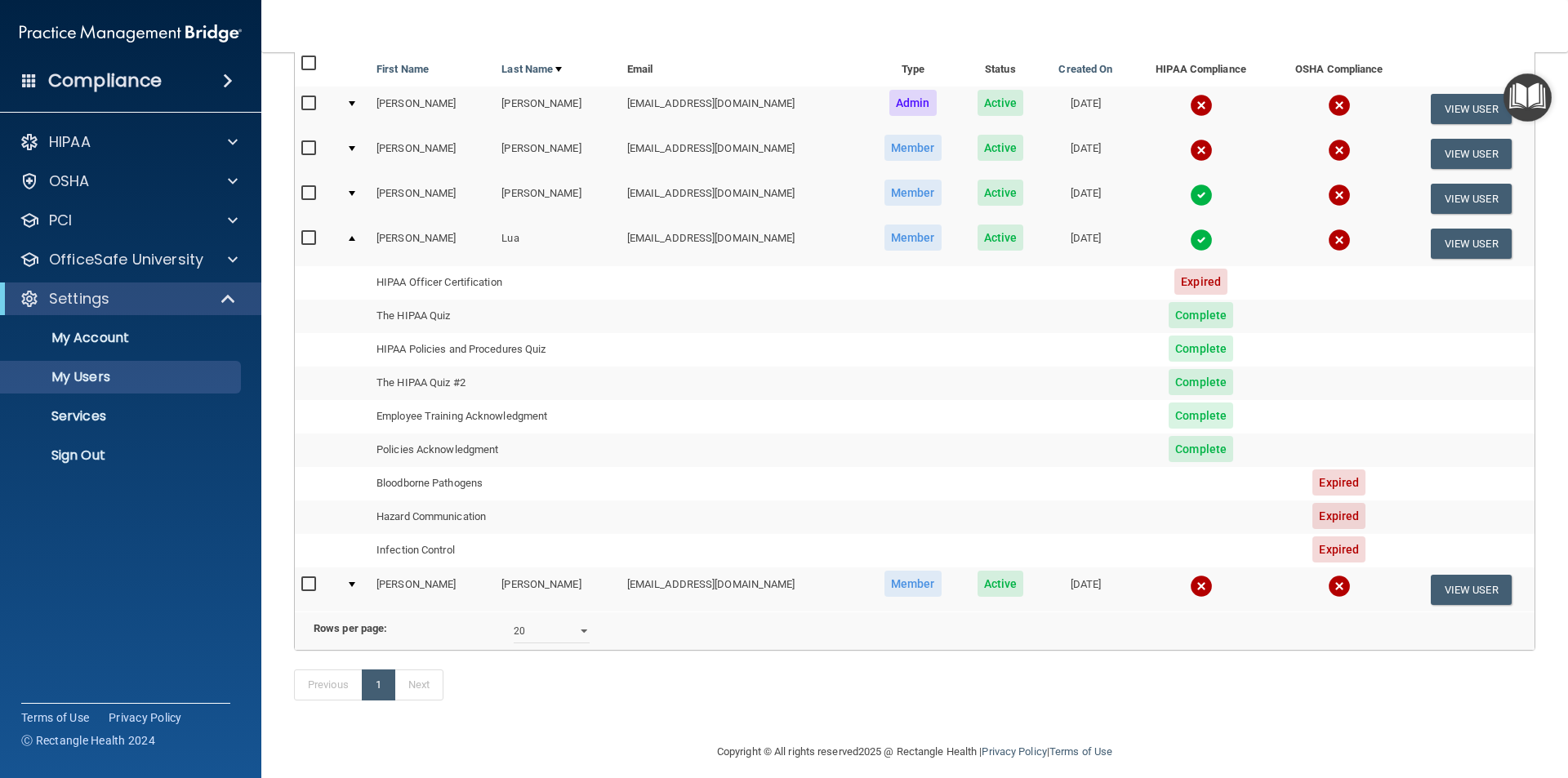
scroll to position [201, 0]
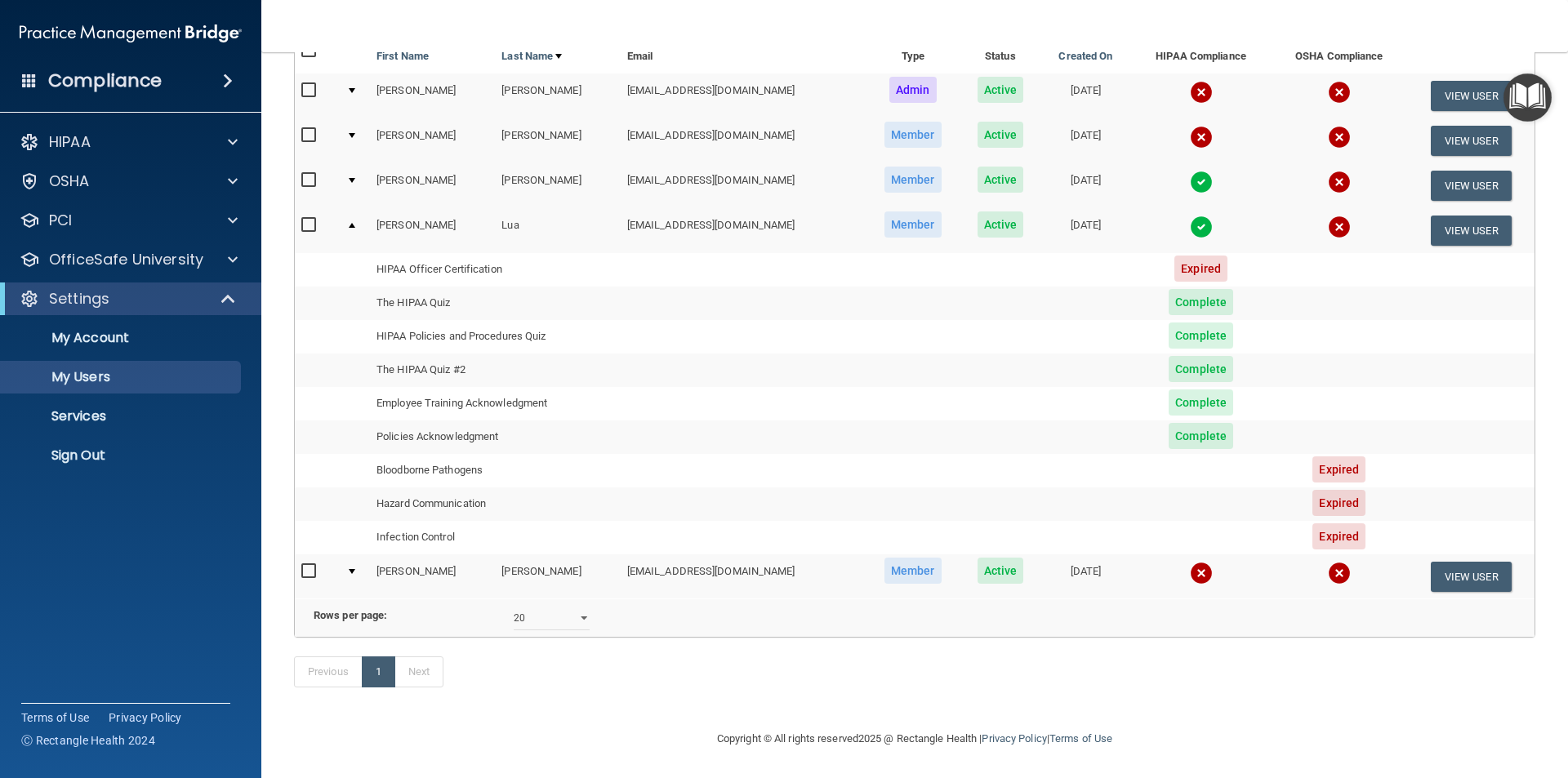
click at [352, 569] on div at bounding box center [352, 571] width 7 height 5
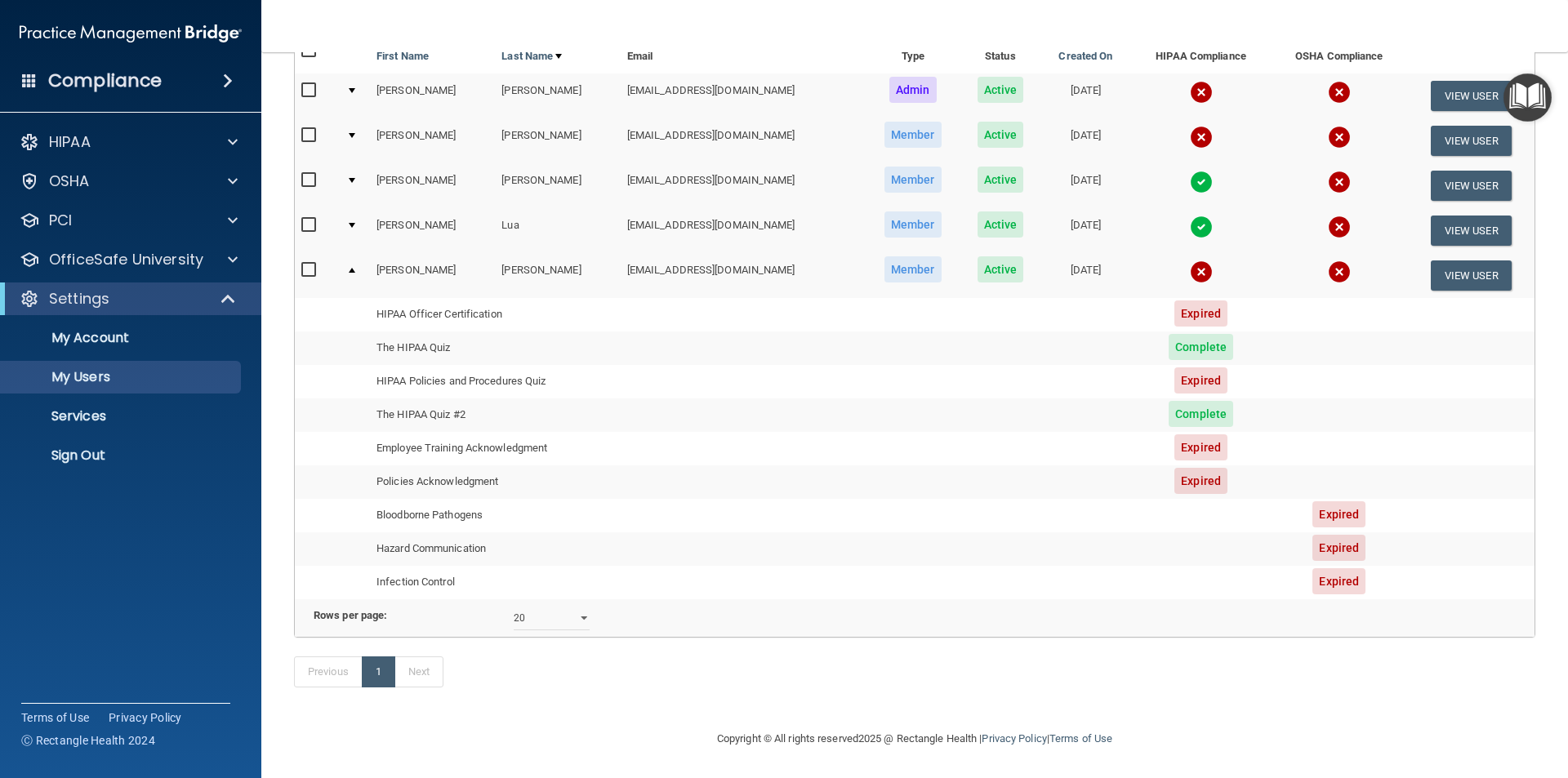
click at [1334, 171] on img at bounding box center [1339, 182] width 23 height 23
